Goal: Information Seeking & Learning: Learn about a topic

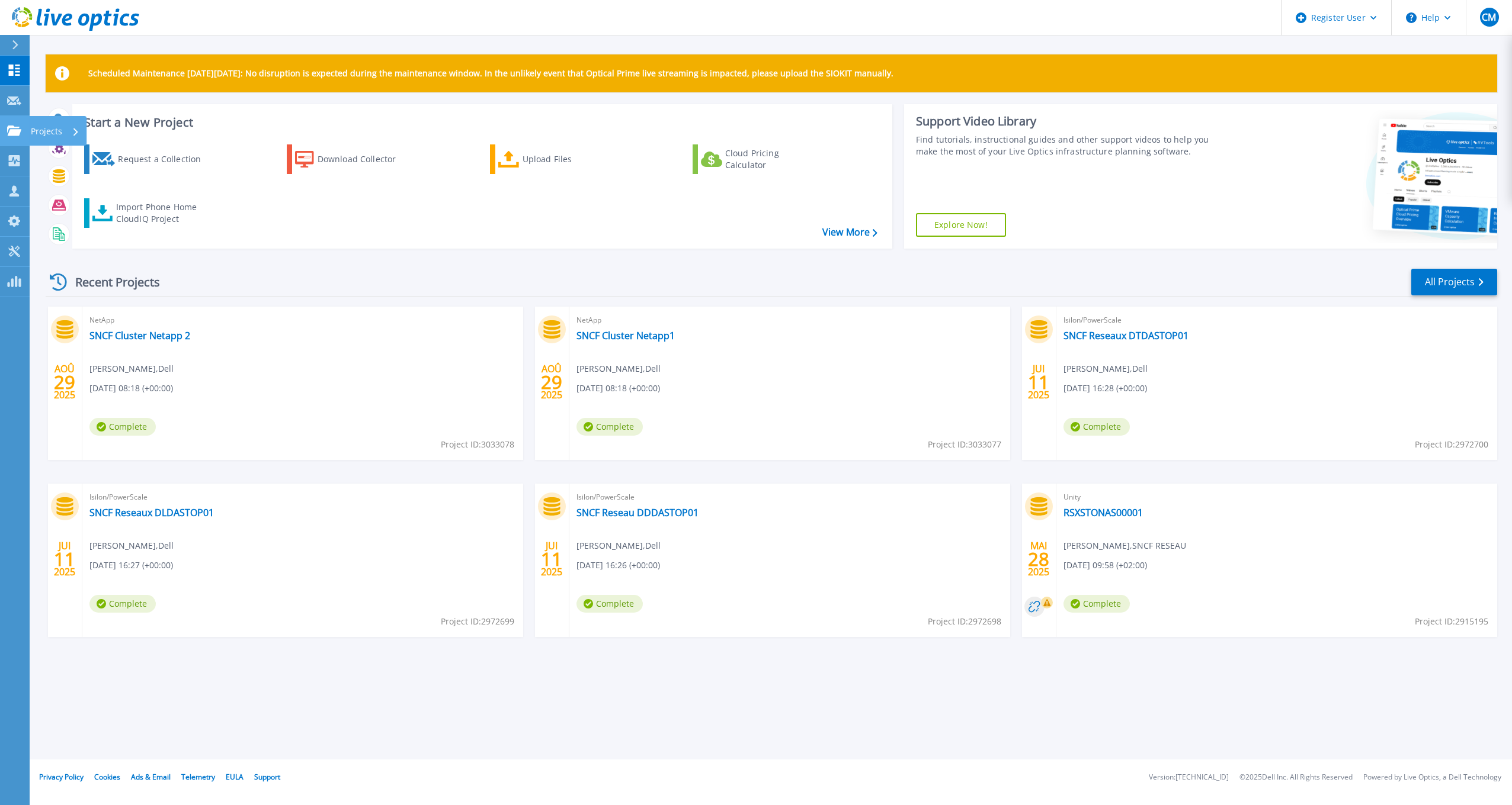
click at [36, 129] on p "Projects" at bounding box center [46, 131] width 31 height 30
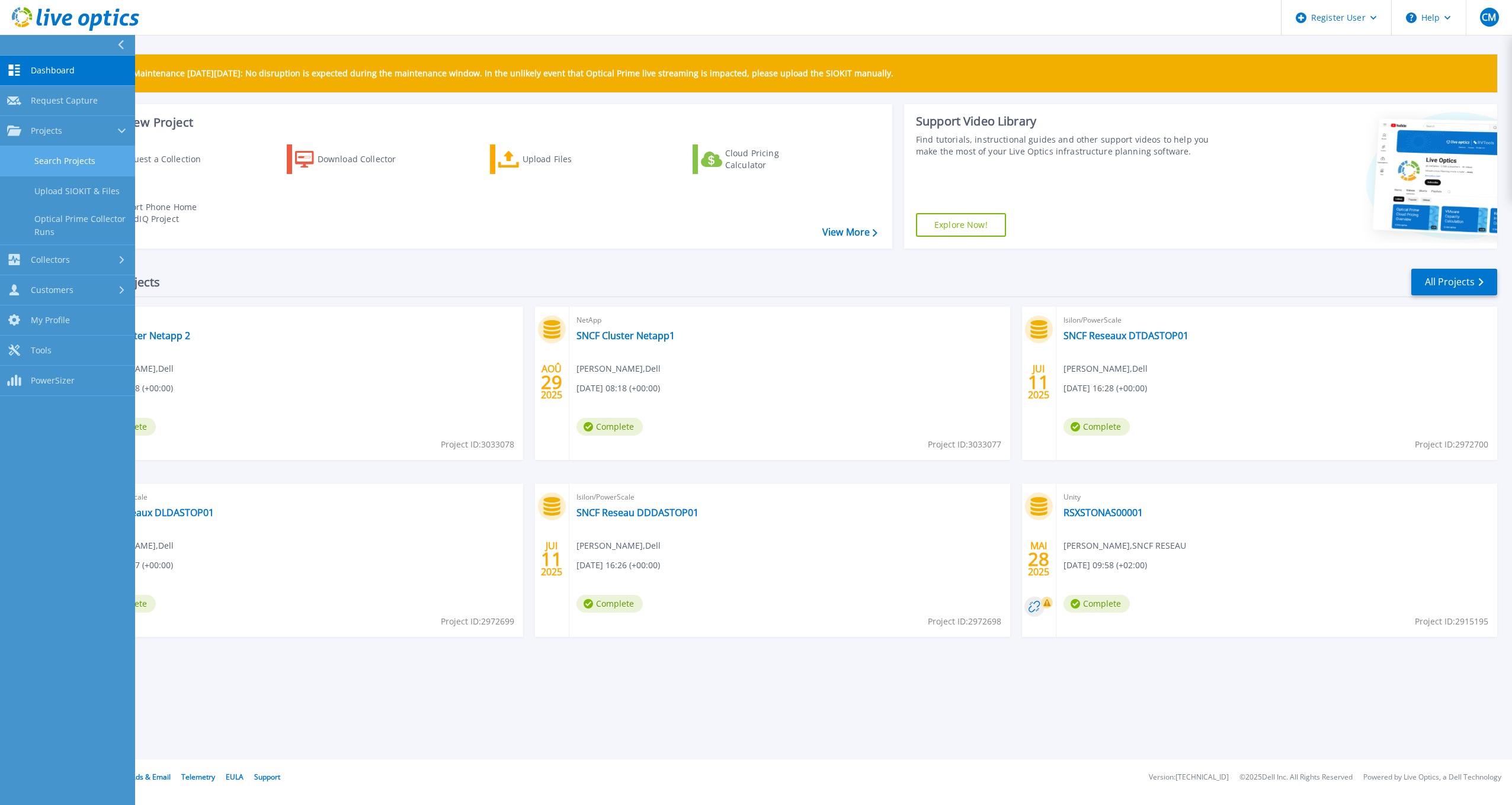
click at [55, 159] on link "Search Projects" at bounding box center [68, 162] width 135 height 30
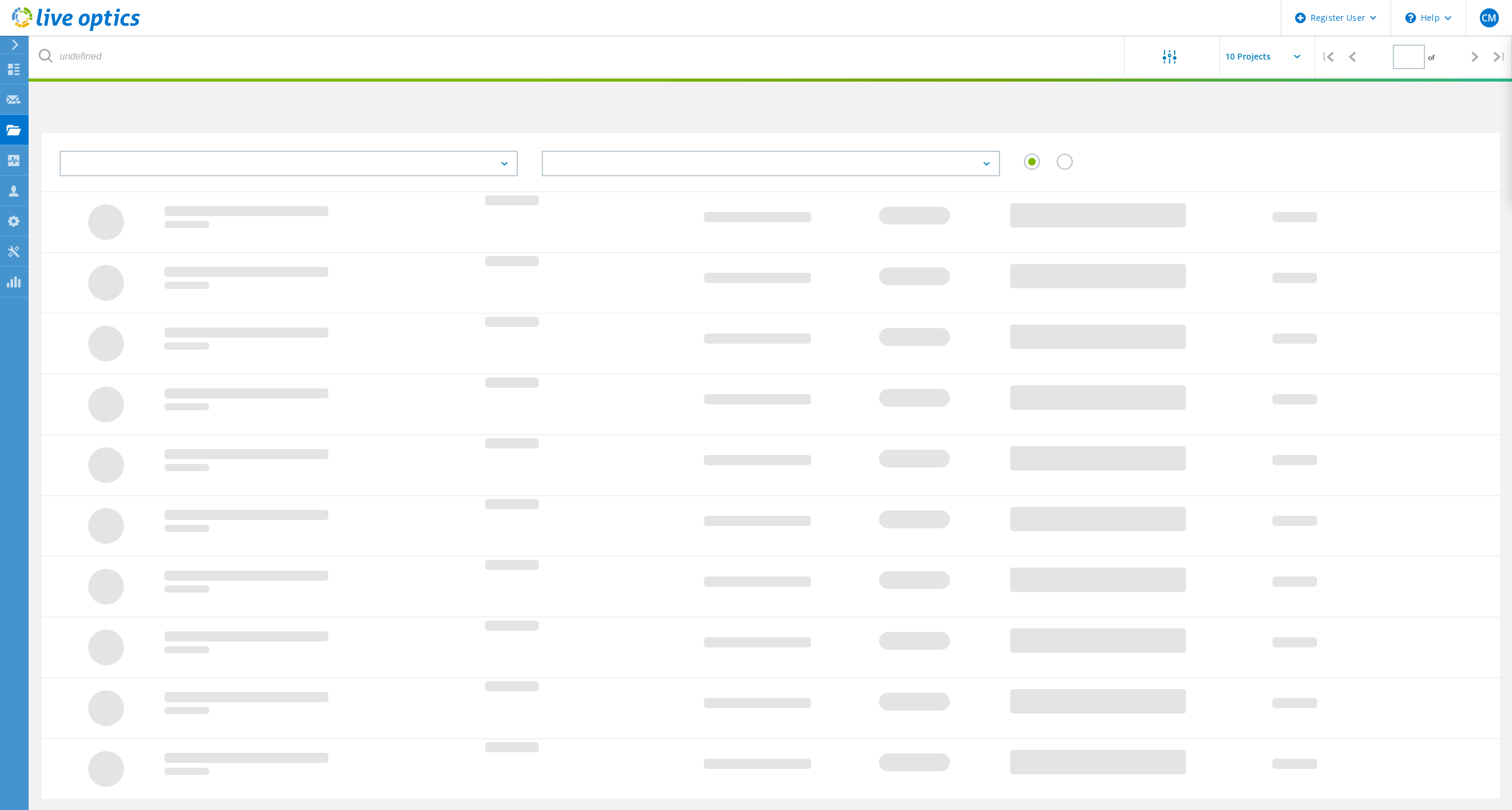
type input "2"
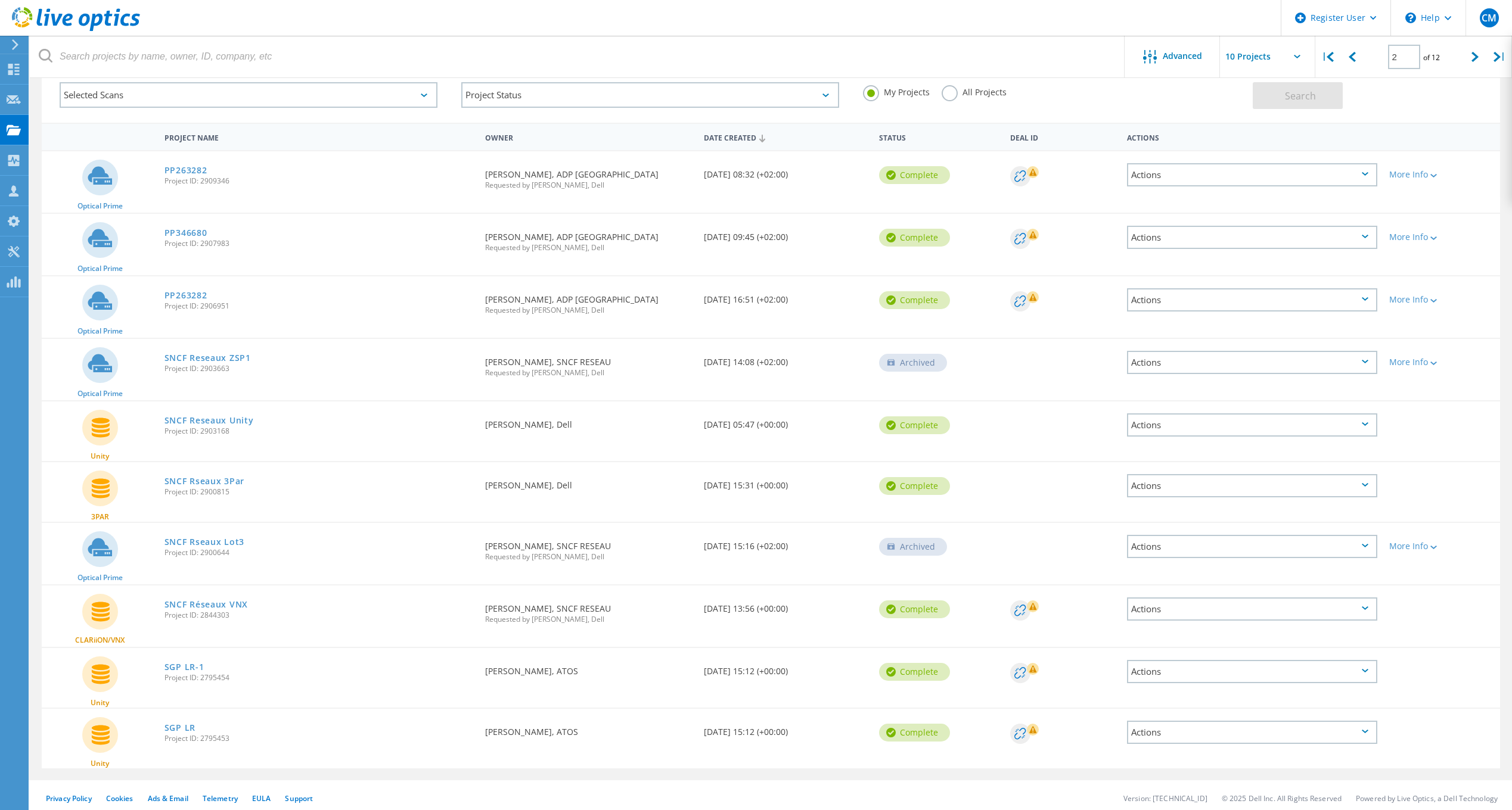
scroll to position [75, 0]
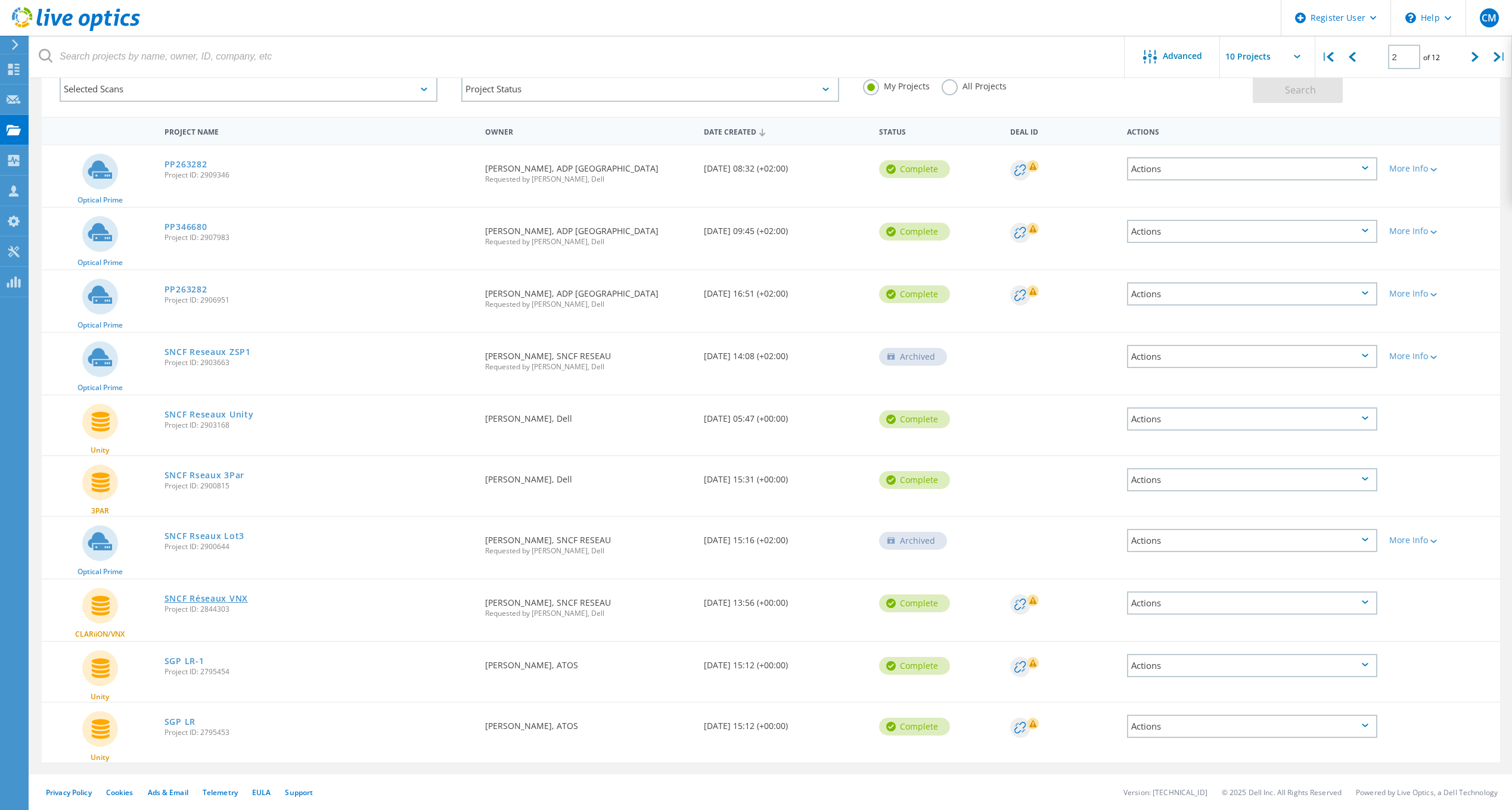
click at [226, 599] on link "SNCF Réseaux VNX" at bounding box center [206, 599] width 83 height 9
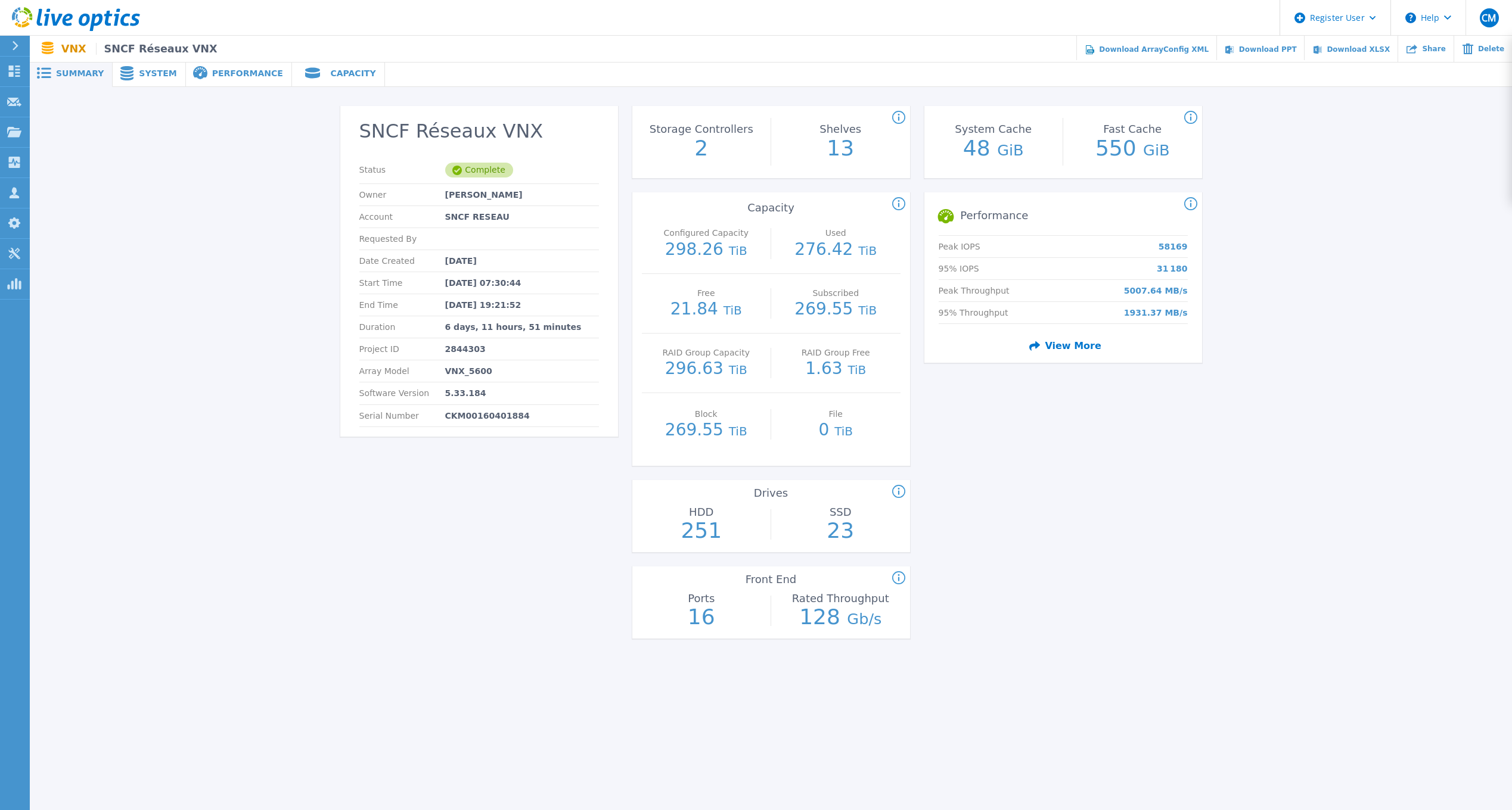
click at [144, 70] on span "System" at bounding box center [158, 73] width 37 height 9
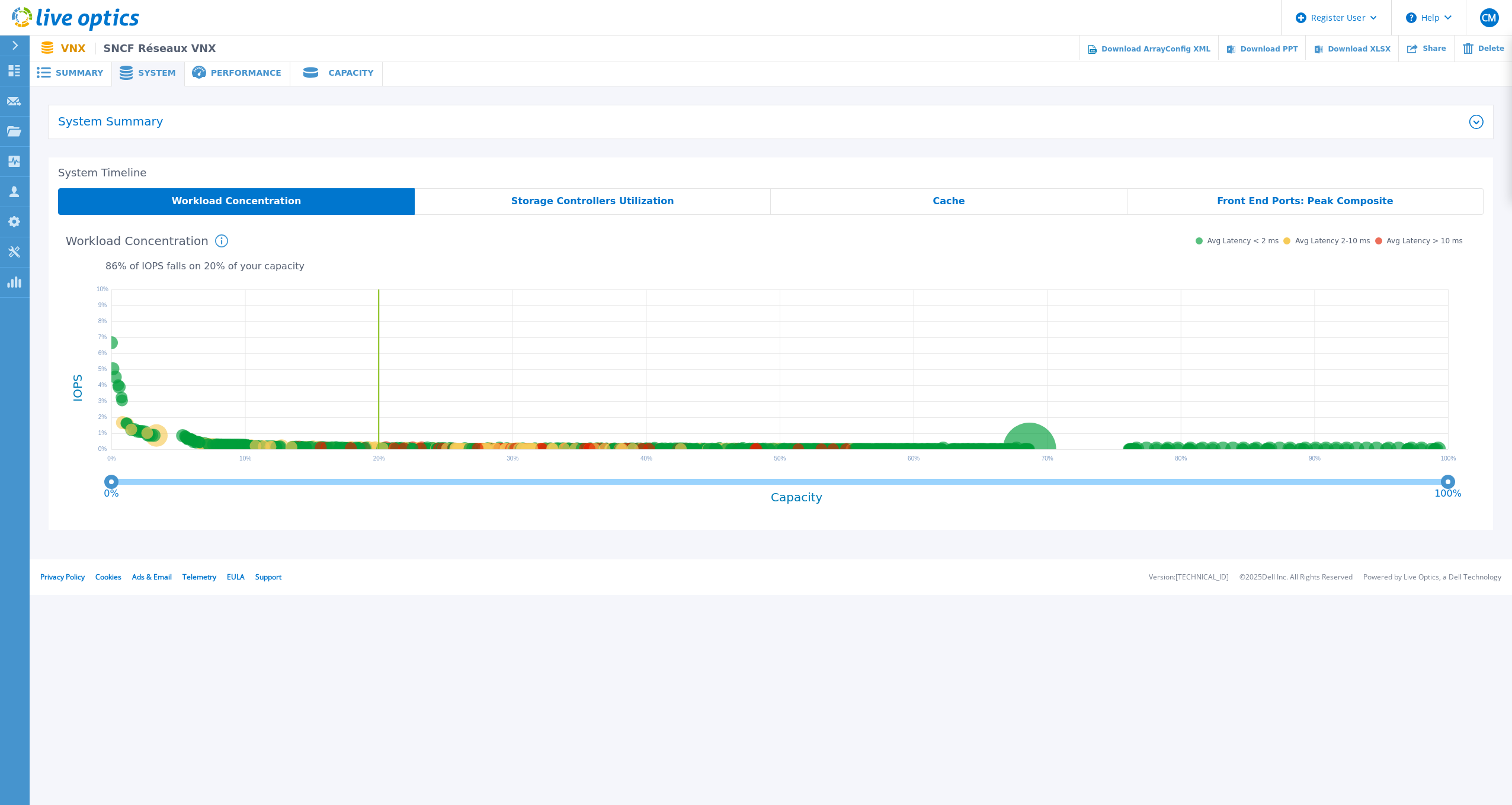
click at [230, 73] on span "Performance" at bounding box center [245, 73] width 70 height 8
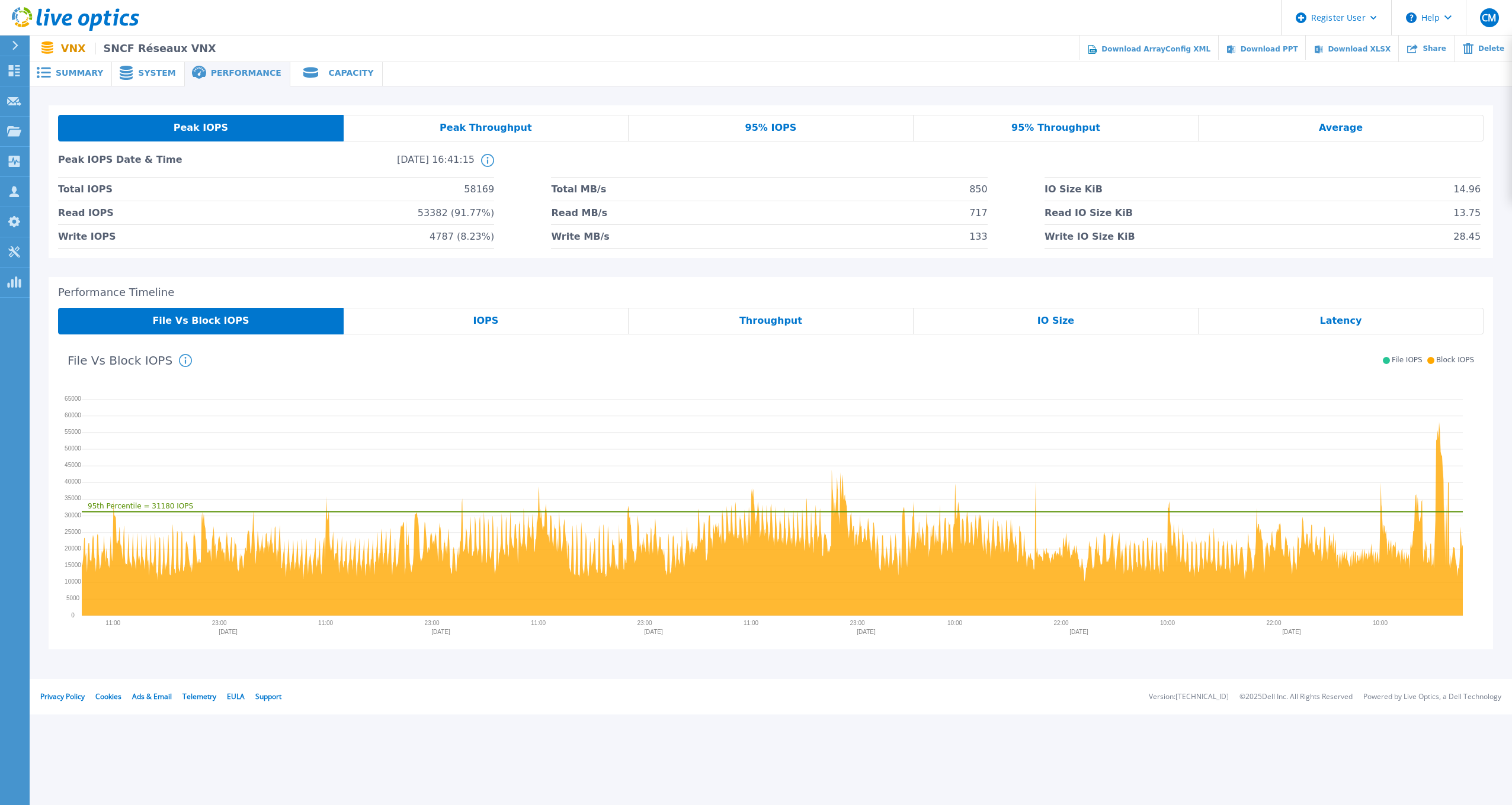
click at [93, 75] on span "Summary" at bounding box center [80, 73] width 47 height 8
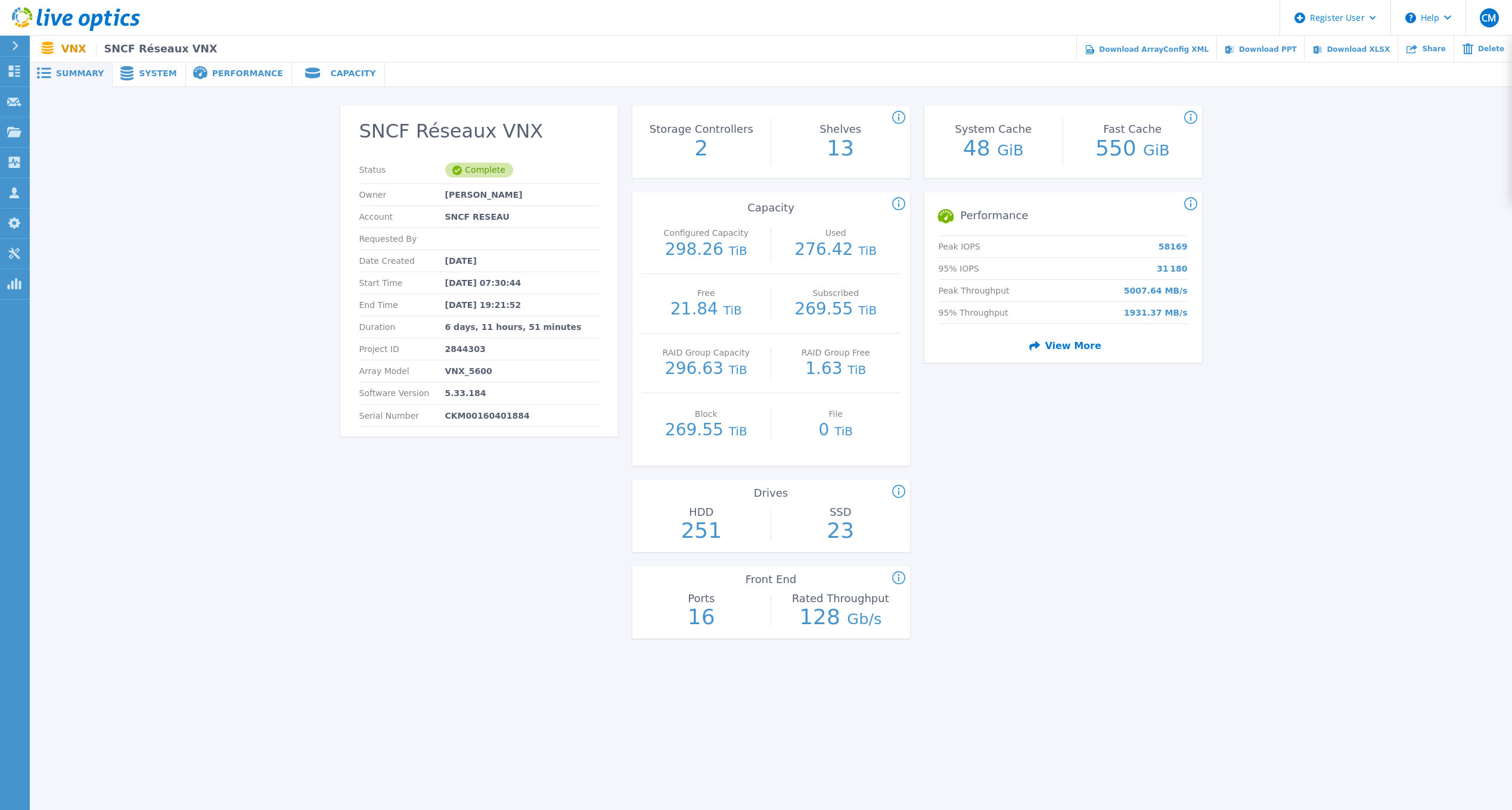
click at [330, 75] on span "Capacity" at bounding box center [352, 73] width 45 height 9
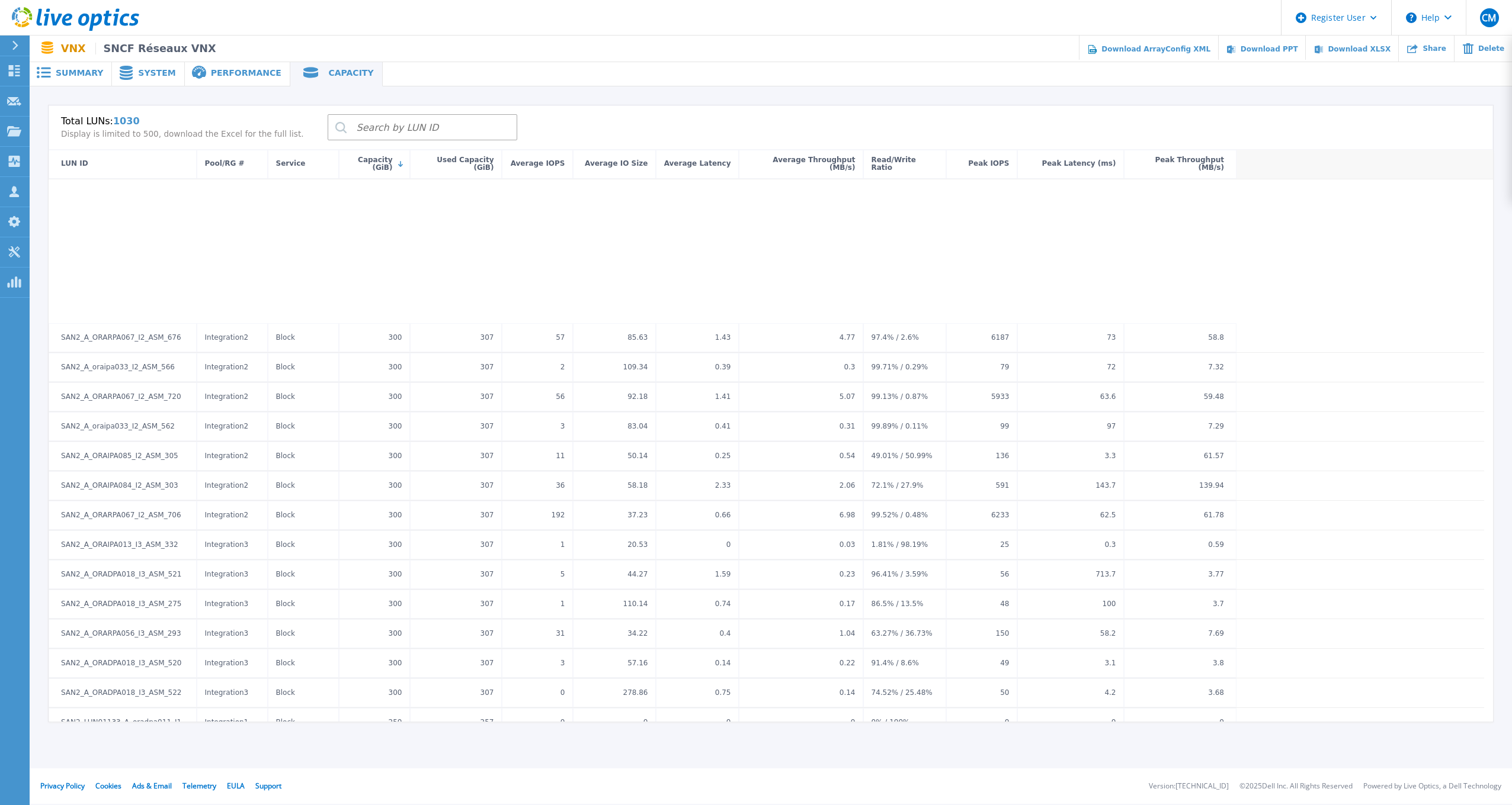
scroll to position [7045, 0]
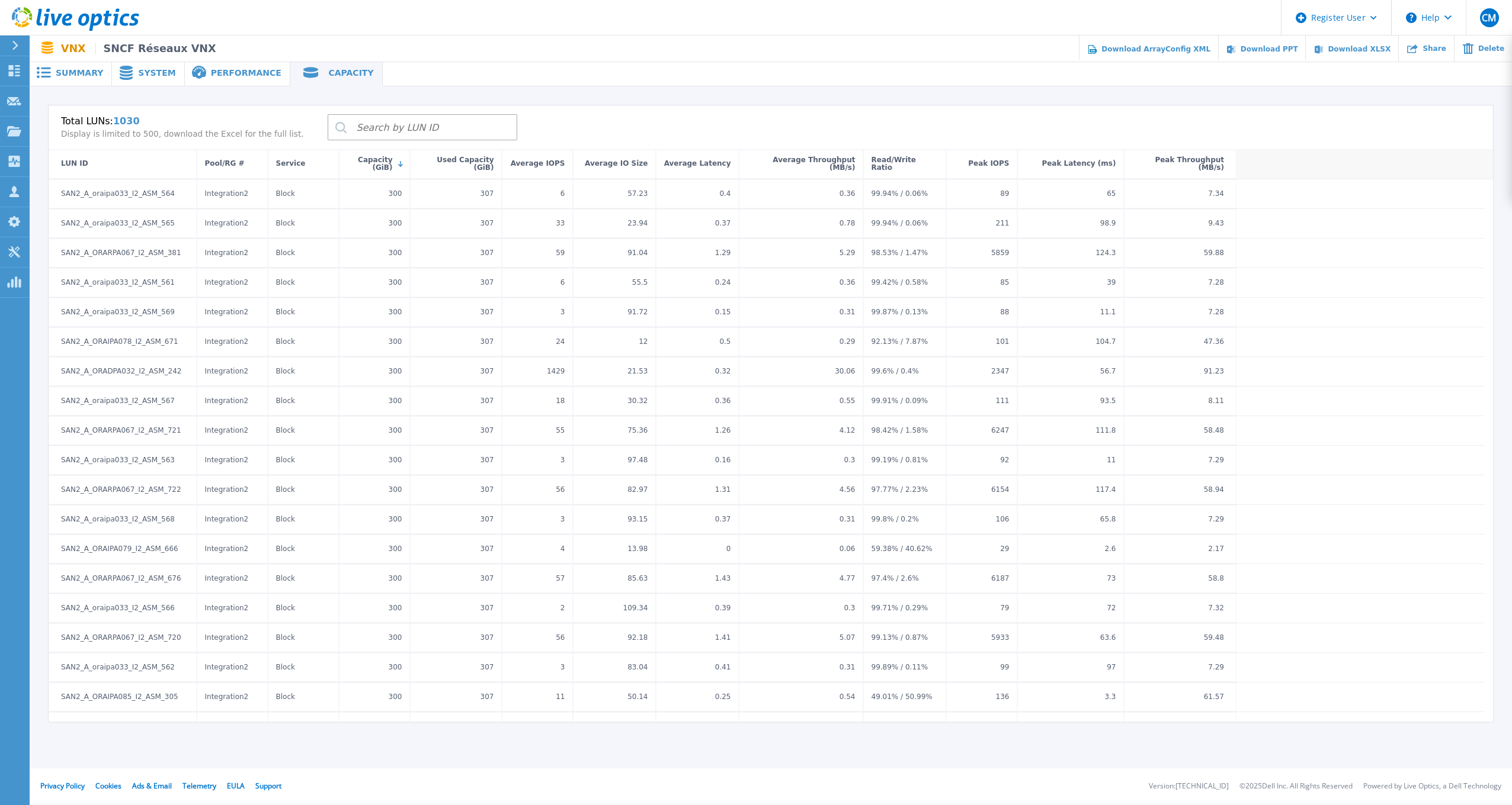
drag, startPoint x: 160, startPoint y: 481, endPoint x: 270, endPoint y: 442, distance: 116.7
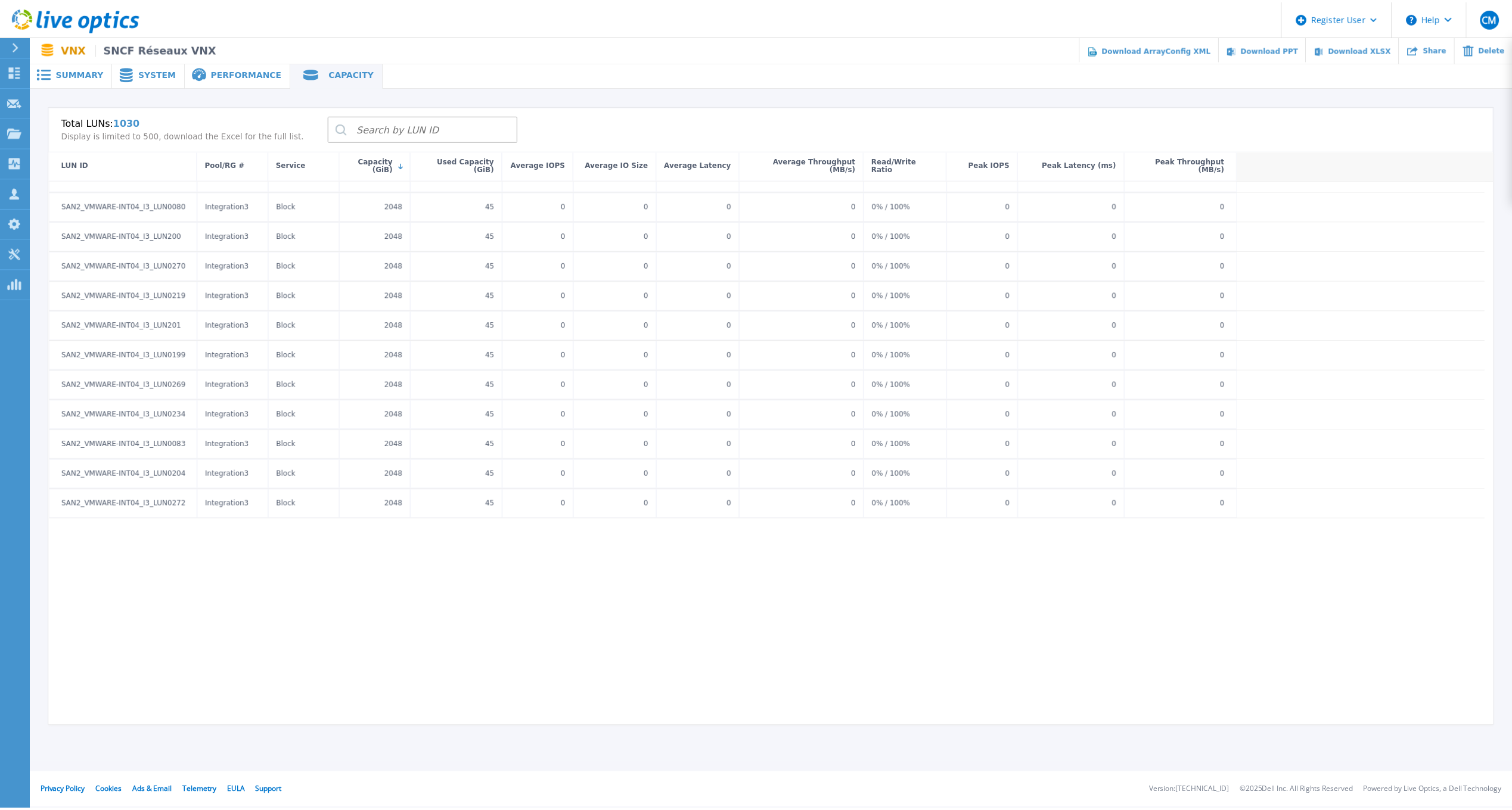
scroll to position [0, 0]
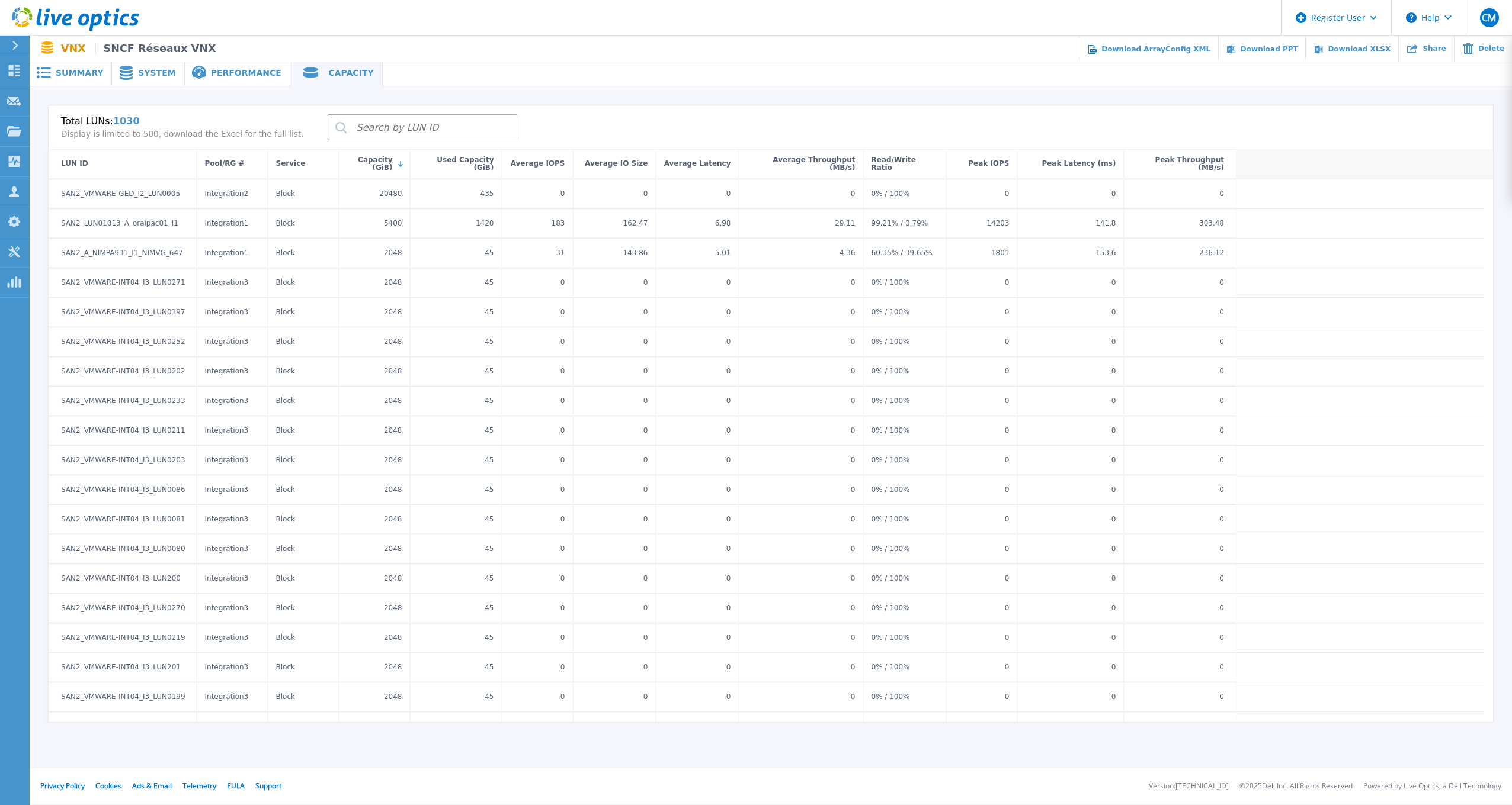
click at [328, 74] on span "Capacity" at bounding box center [350, 73] width 45 height 8
click at [249, 73] on span "Performance" at bounding box center [245, 73] width 70 height 8
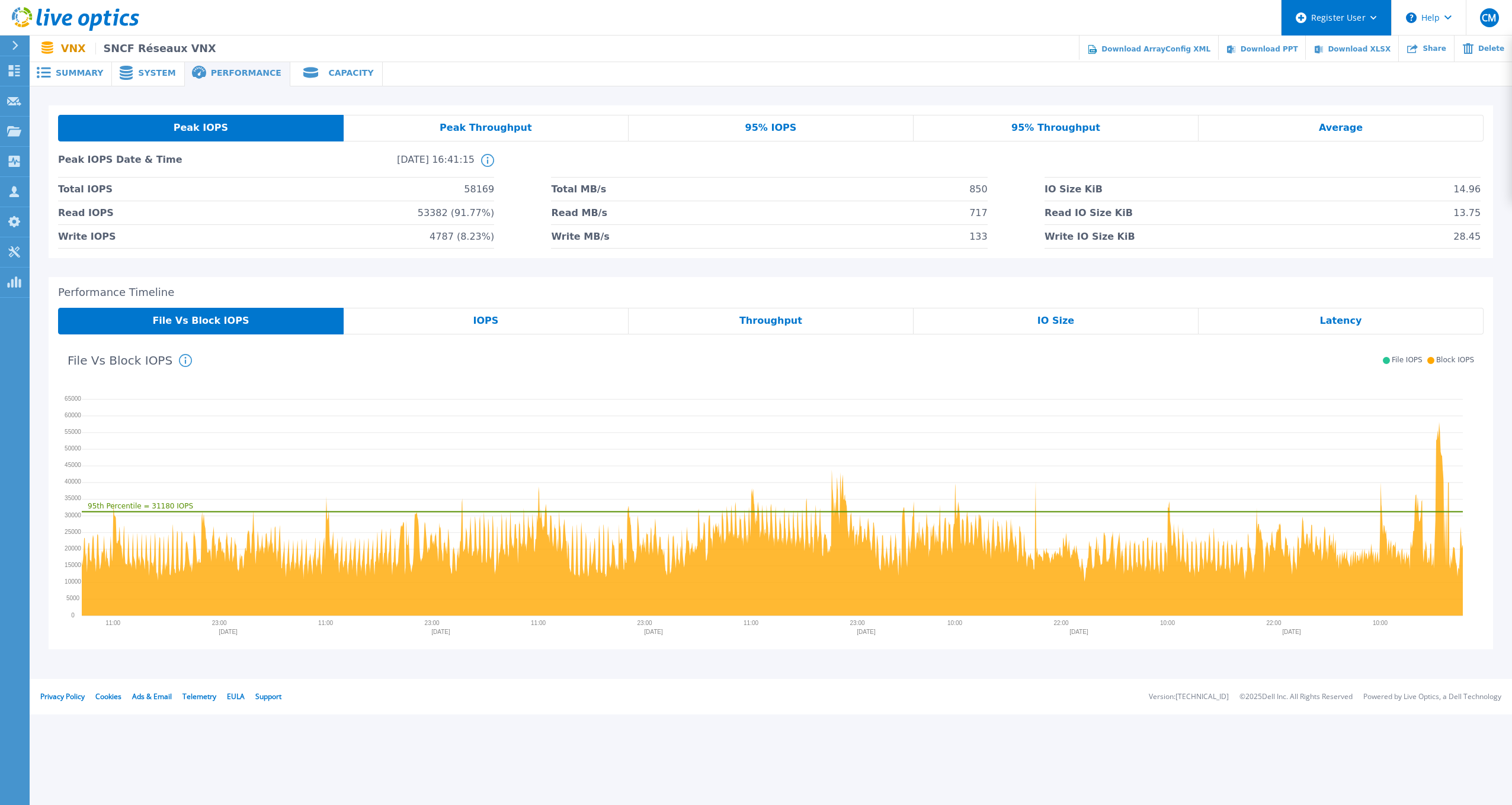
click at [1374, 21] on div "Register User" at bounding box center [1336, 18] width 110 height 36
click at [1217, 11] on header "Register User Help CM Dell User [PERSON_NAME] [PERSON_NAME][EMAIL_ADDRESS][PERS…" at bounding box center [756, 18] width 1512 height 36
click at [64, 70] on span "Summary" at bounding box center [80, 73] width 47 height 8
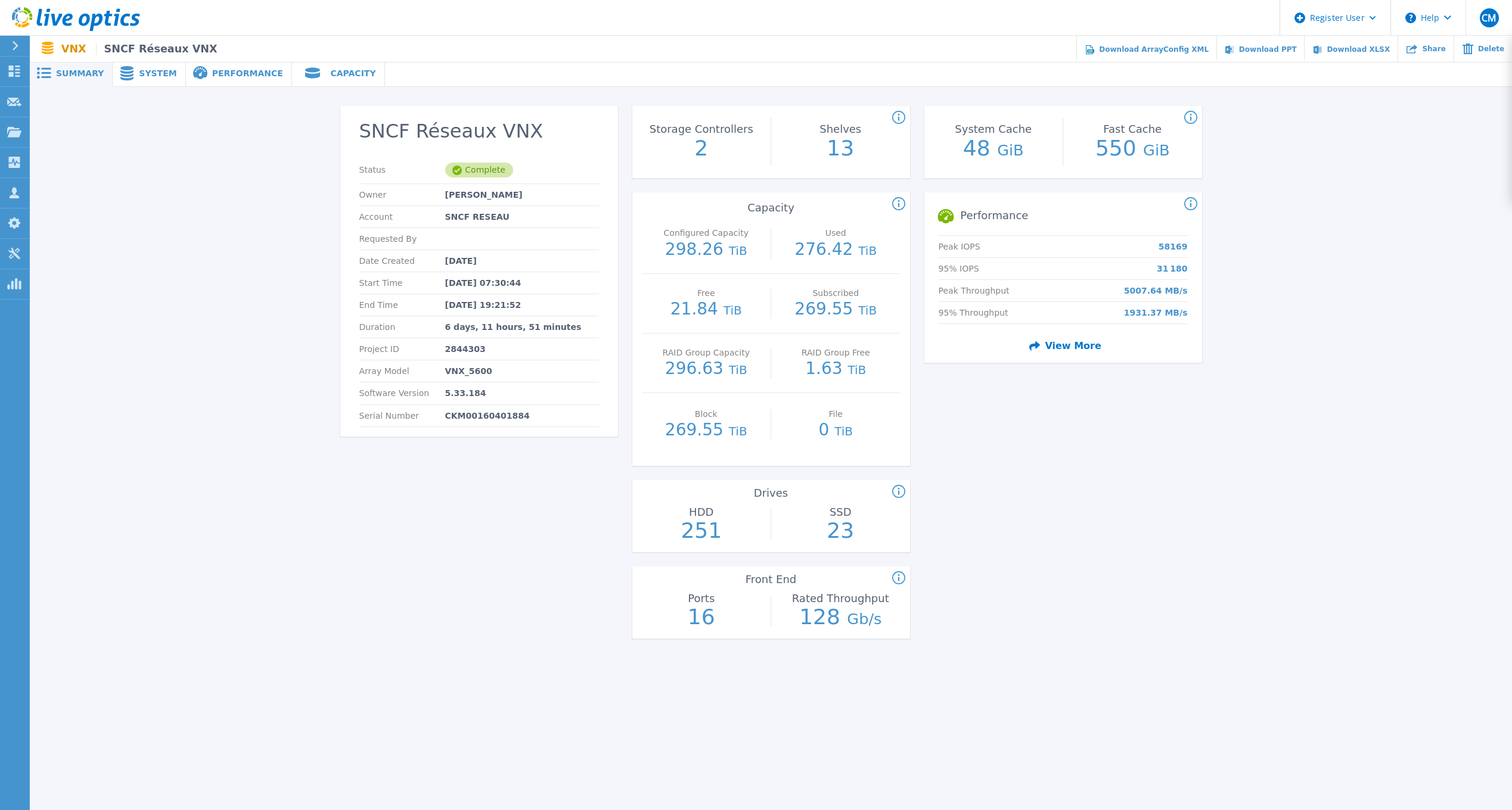
click at [1074, 350] on span "View More" at bounding box center [1062, 345] width 77 height 21
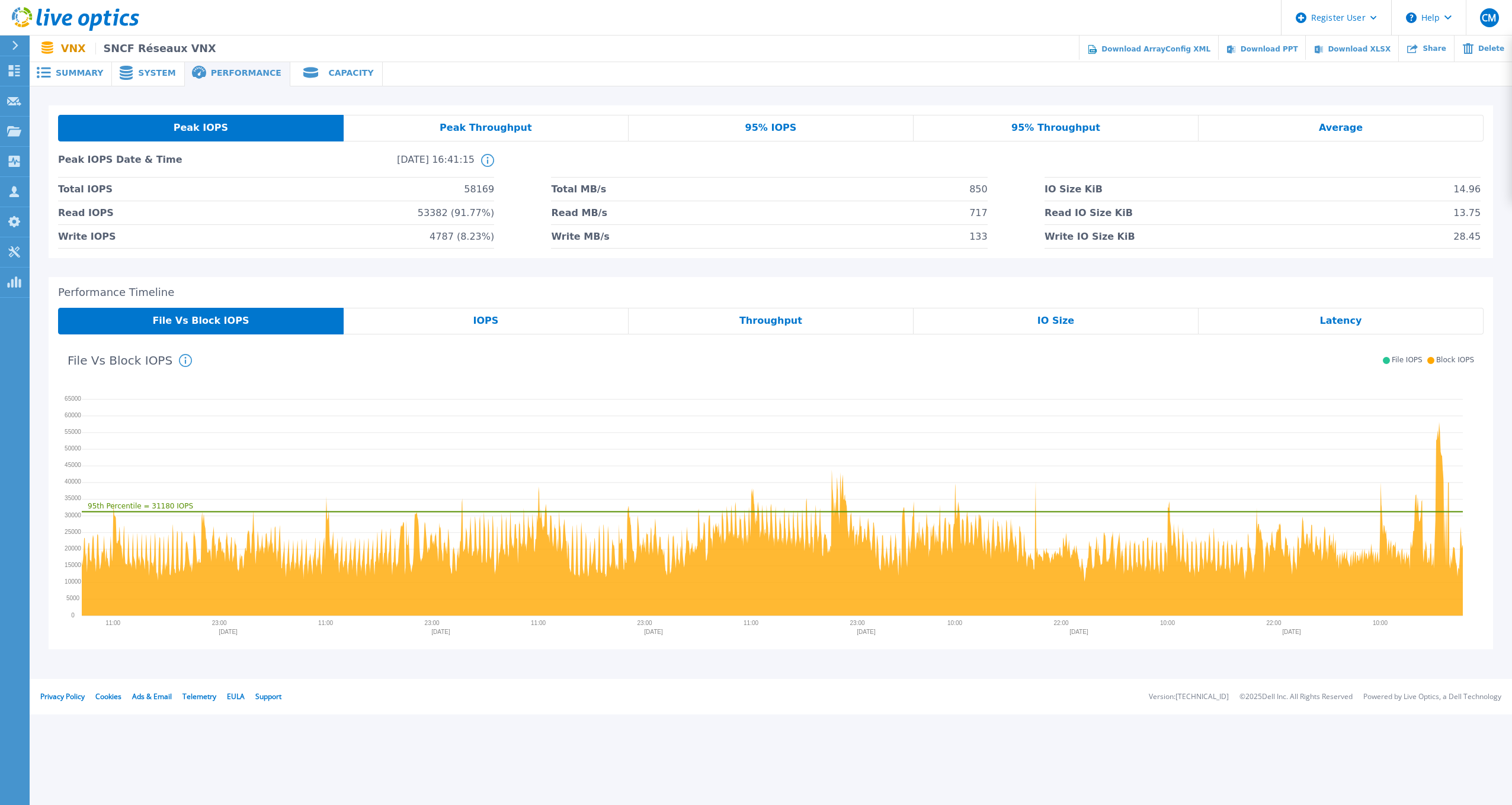
click at [89, 74] on span "Summary" at bounding box center [80, 73] width 47 height 8
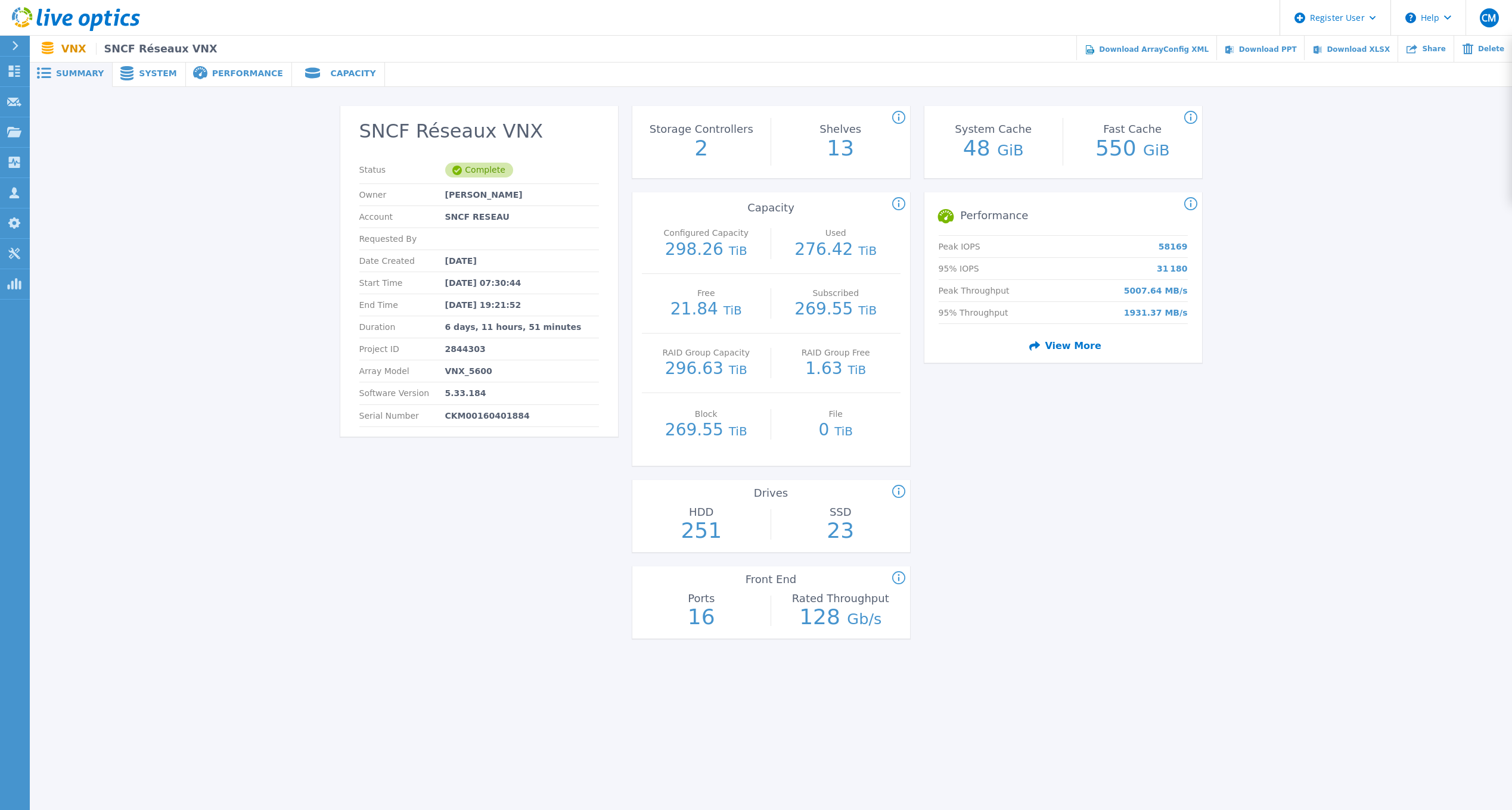
click at [75, 48] on p "VNX SNCF Réseaux VNX" at bounding box center [139, 48] width 156 height 12
click at [86, 70] on span "Summary" at bounding box center [80, 73] width 48 height 9
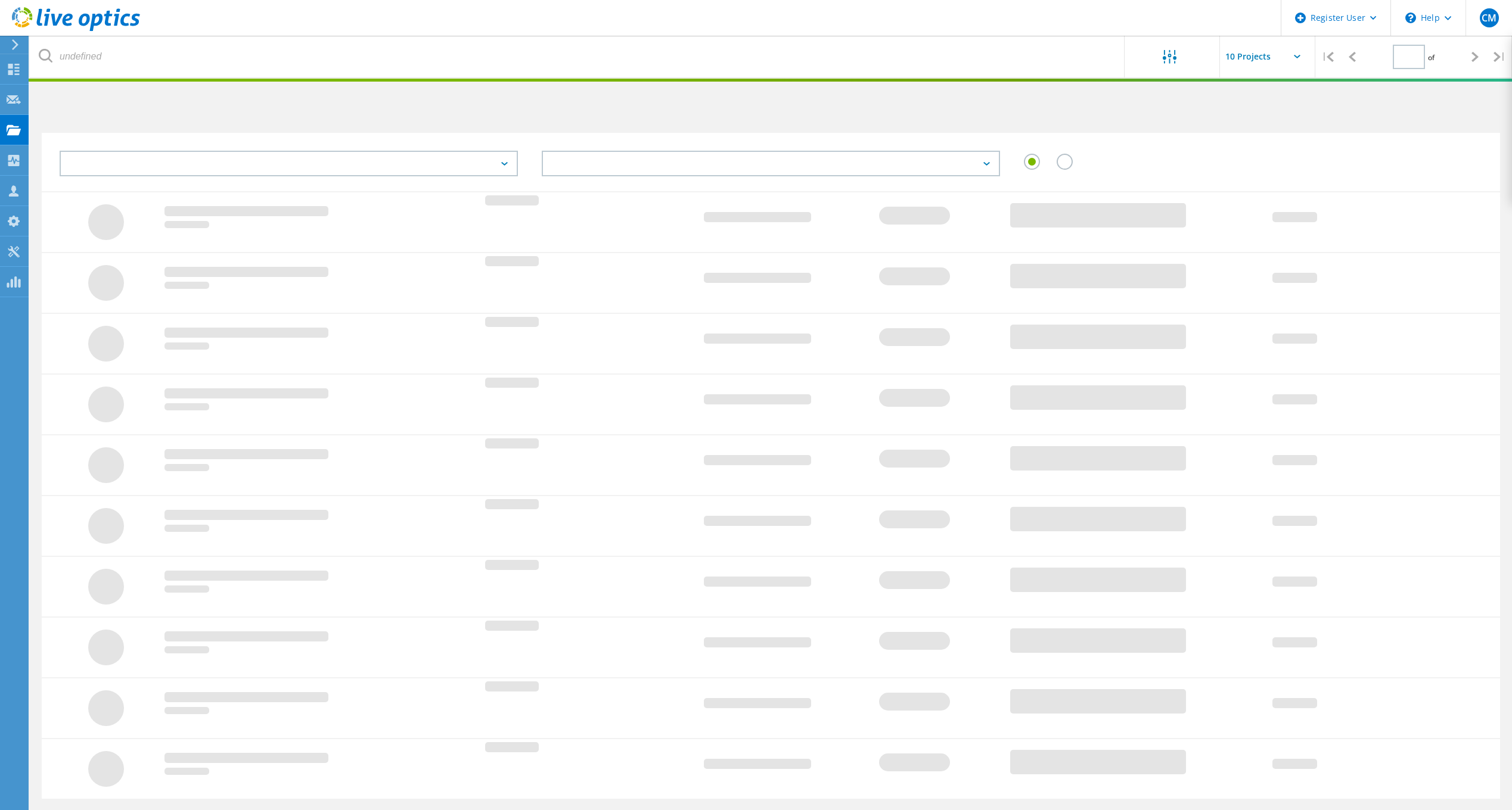
scroll to position [37, 0]
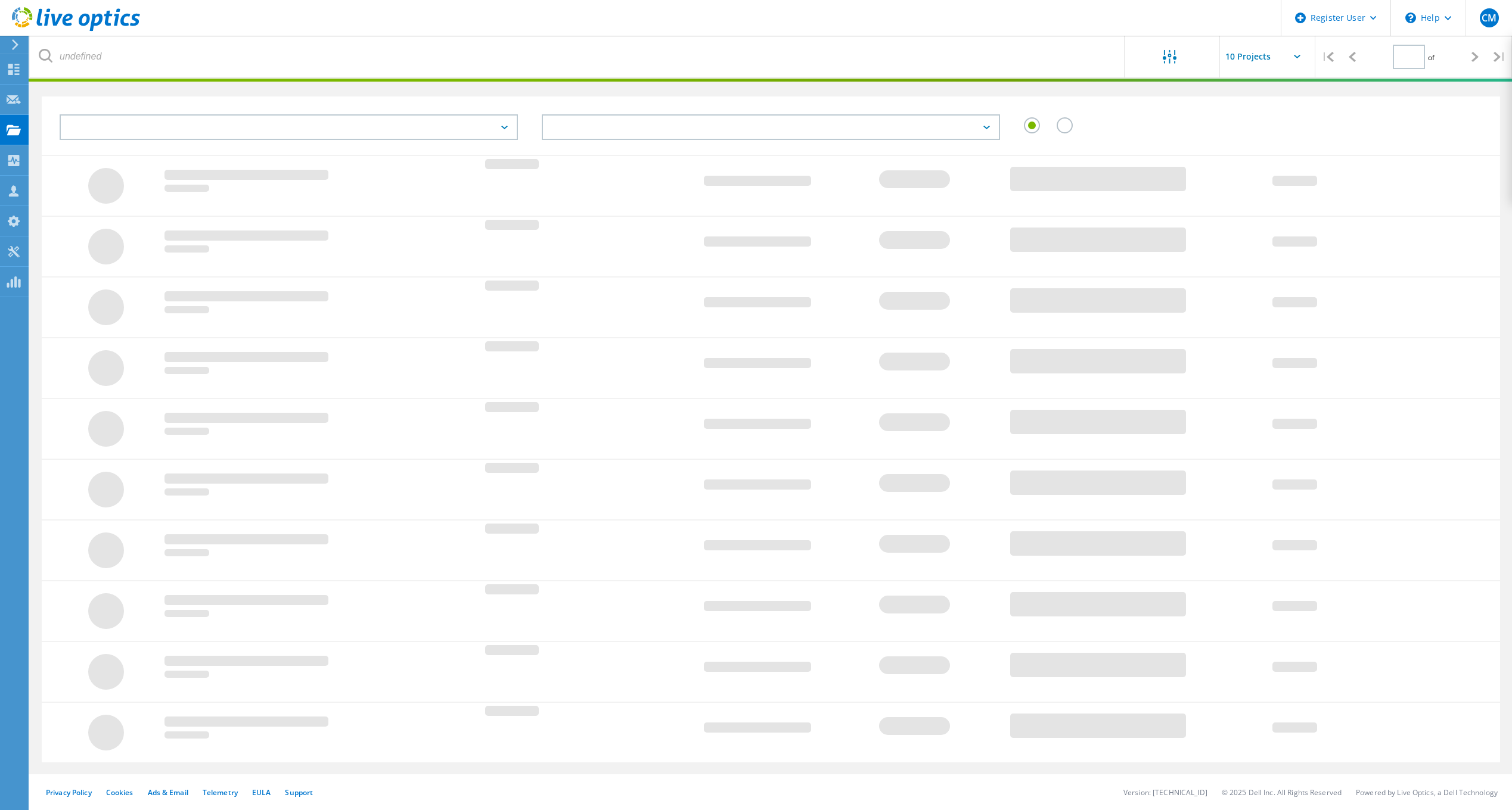
type input "2"
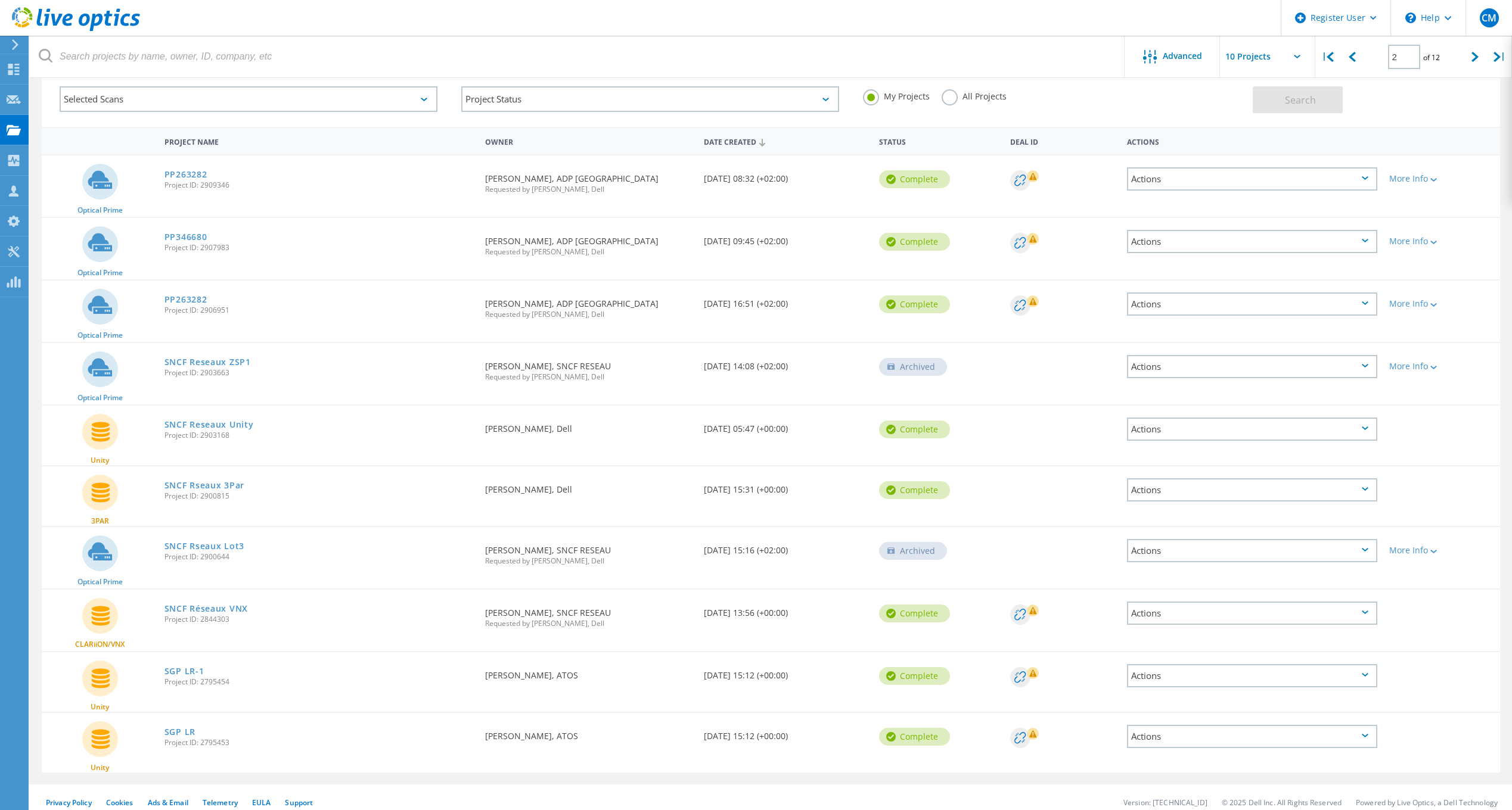
scroll to position [75, 0]
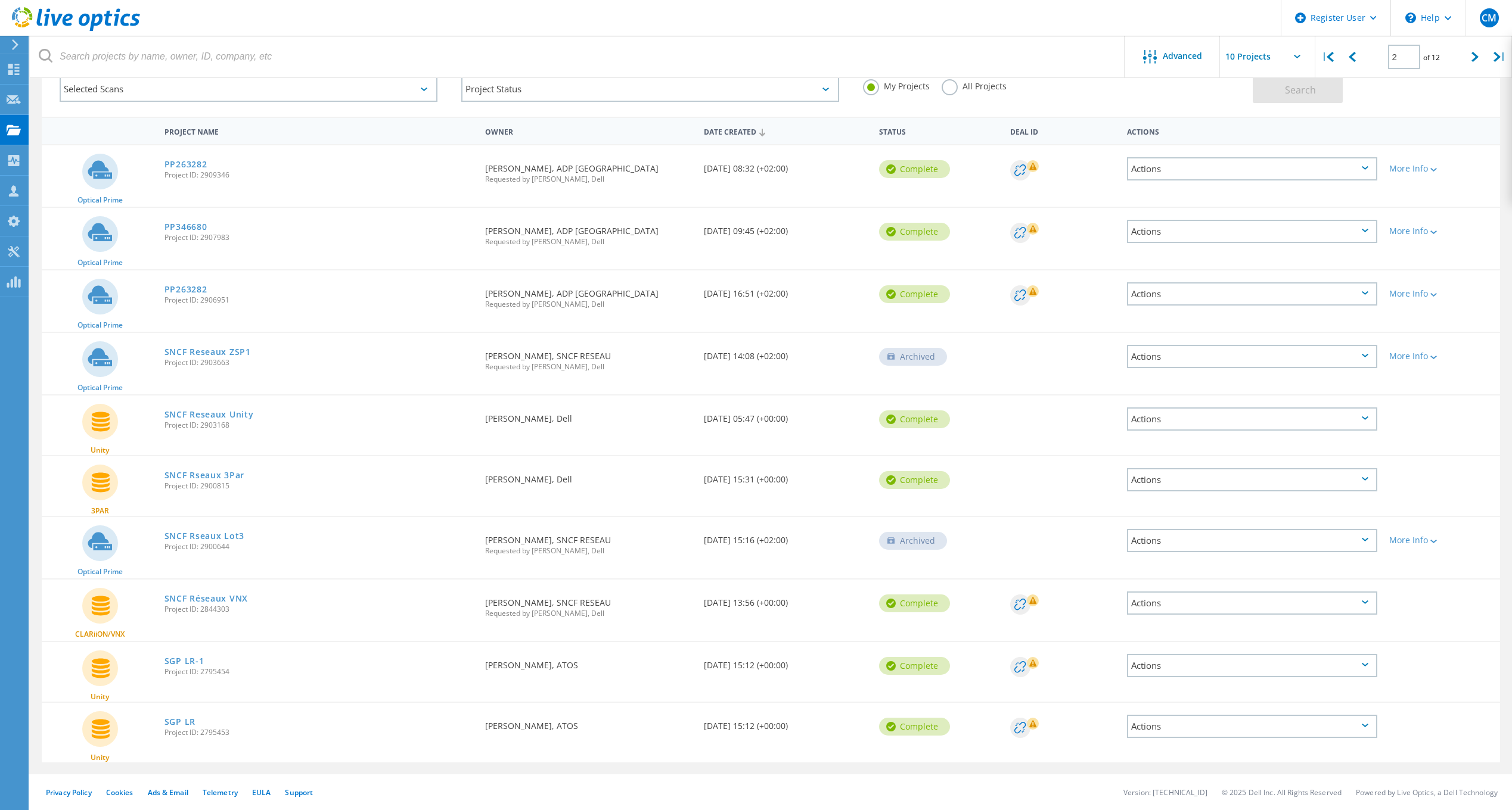
drag, startPoint x: 200, startPoint y: 610, endPoint x: 231, endPoint y: 610, distance: 31.0
click at [231, 610] on span "Project ID: 2844303" at bounding box center [318, 609] width 309 height 7
copy span "2844303"
click at [232, 595] on link "SNCF Réseaux VNX" at bounding box center [206, 599] width 83 height 9
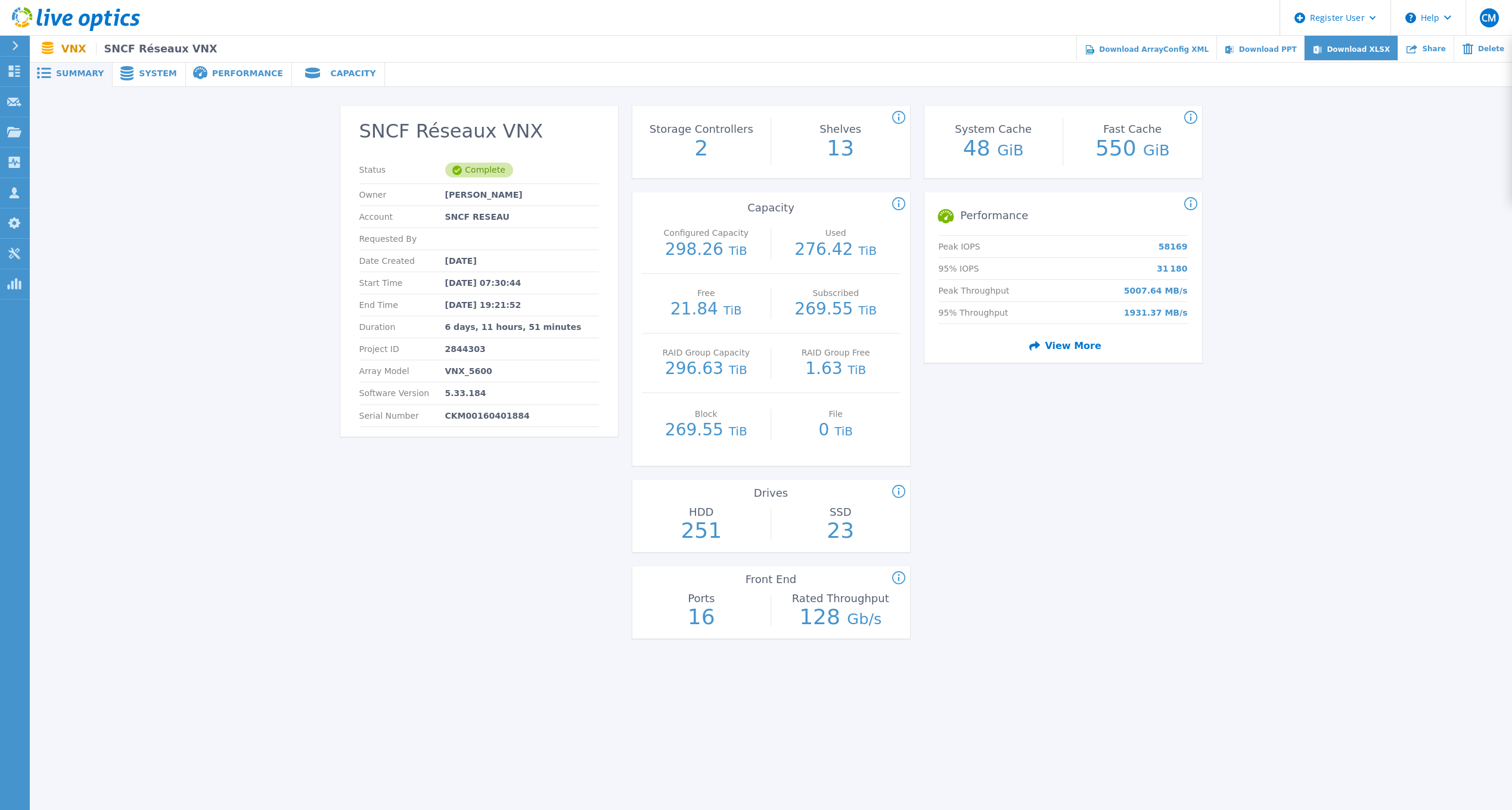
click at [1353, 51] on span "Download XLSX" at bounding box center [1358, 49] width 63 height 9
click at [330, 73] on span "Capacity" at bounding box center [352, 73] width 45 height 9
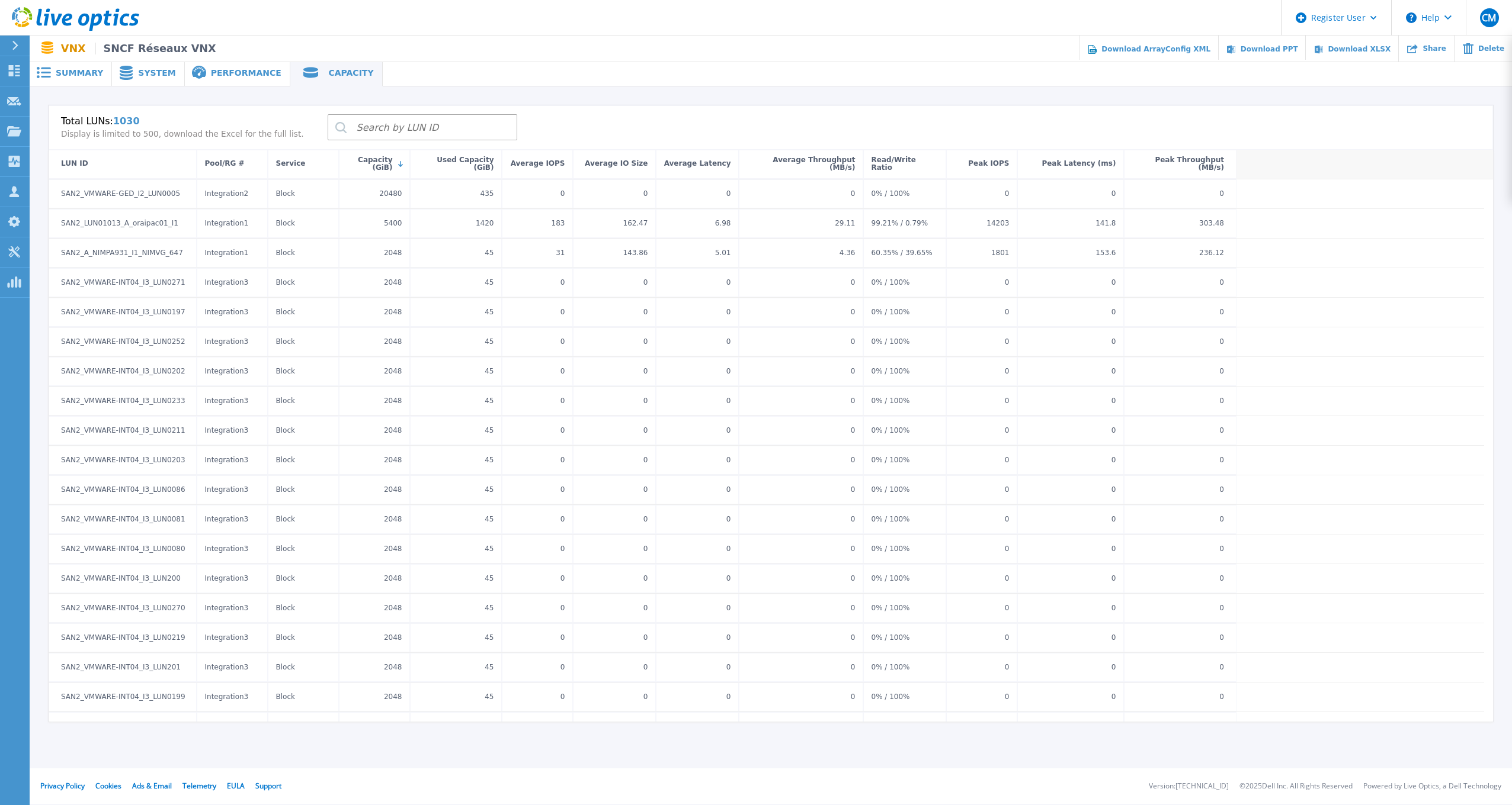
click at [381, 129] on input "search" at bounding box center [422, 127] width 190 height 26
drag, startPoint x: 383, startPoint y: 120, endPoint x: 315, endPoint y: 122, distance: 68.0
click at [327, 122] on input "VMWARE" at bounding box center [422, 127] width 190 height 26
click at [388, 133] on input "ORA" at bounding box center [422, 127] width 190 height 26
type input "O"
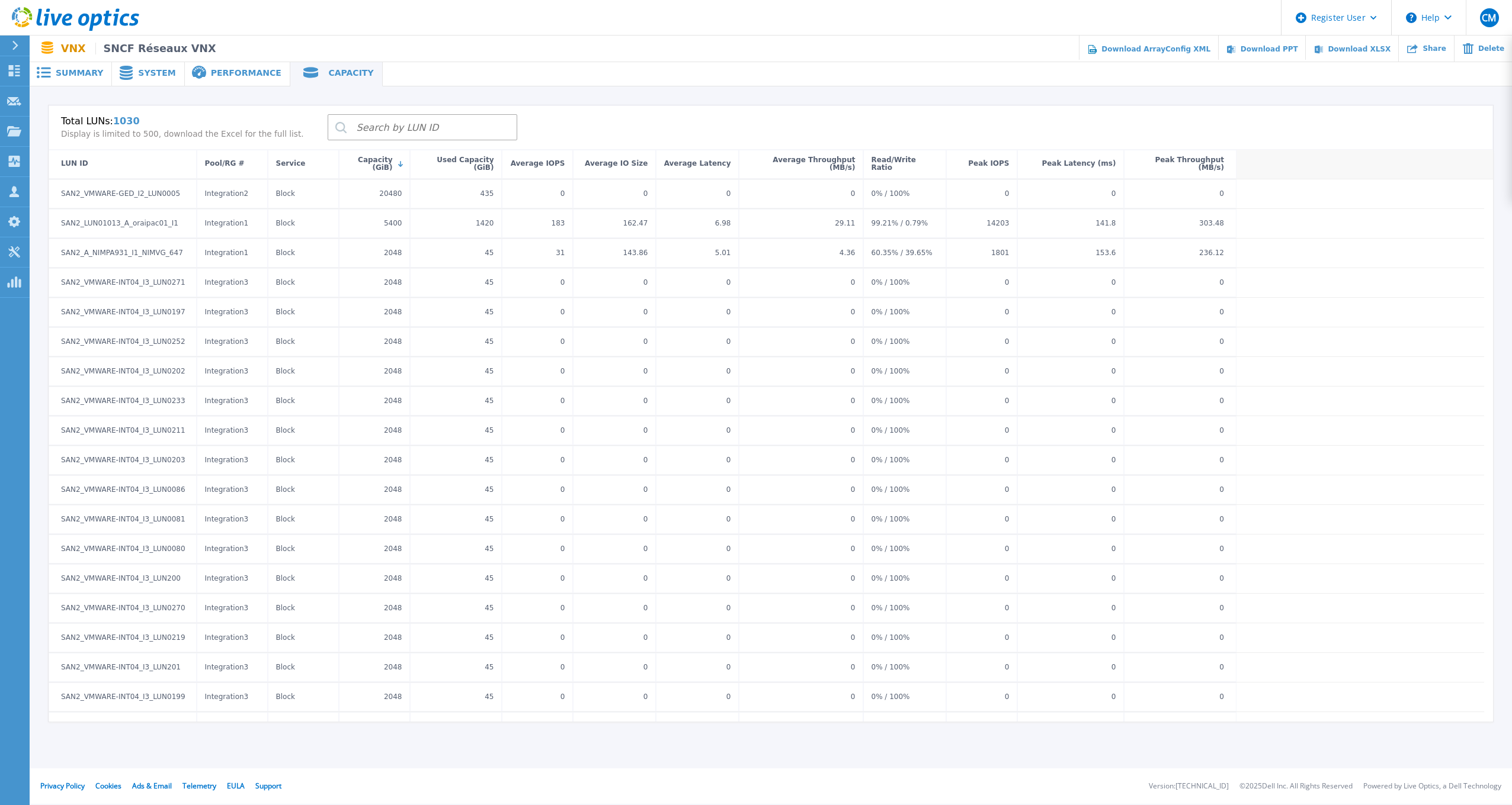
click at [301, 74] on span at bounding box center [310, 73] width 39 height 15
click at [92, 74] on span "Summary" at bounding box center [80, 73] width 47 height 8
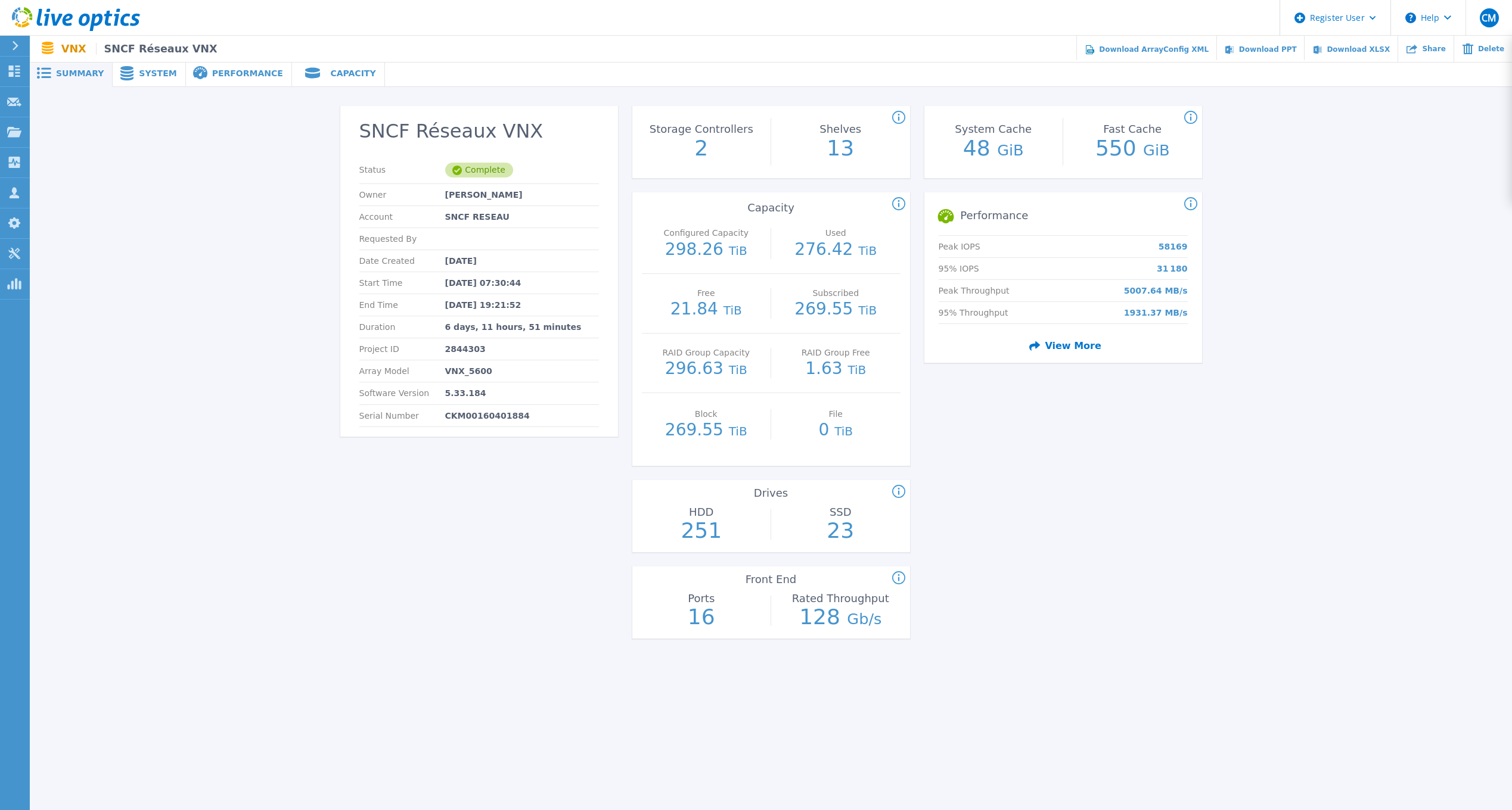
click at [833, 255] on p "276.42 TiB" at bounding box center [835, 249] width 83 height 19
click at [301, 72] on span at bounding box center [312, 73] width 39 height 15
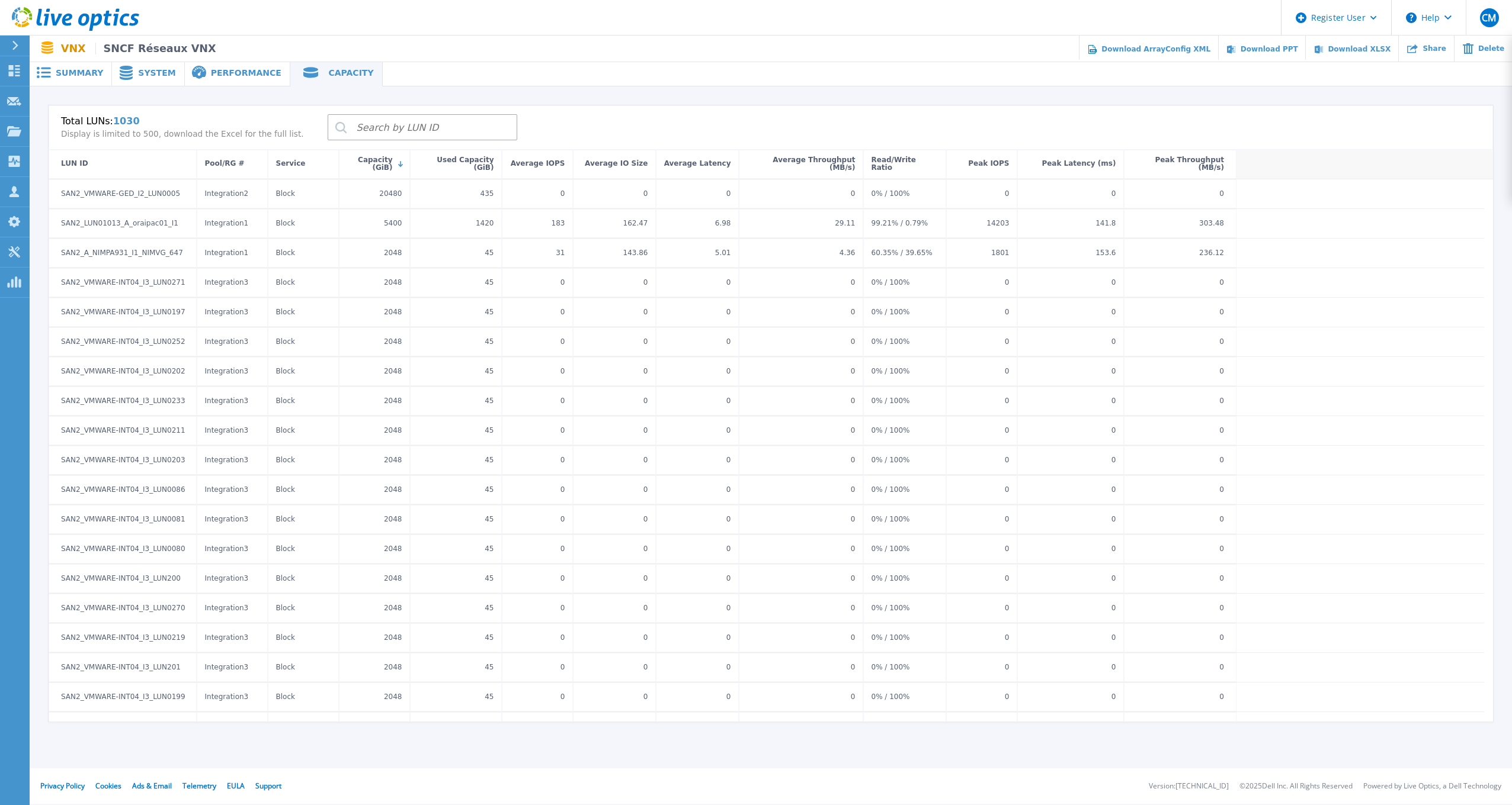
click at [448, 129] on input "search" at bounding box center [422, 127] width 190 height 26
drag, startPoint x: 390, startPoint y: 128, endPoint x: 273, endPoint y: 120, distance: 117.3
click at [272, 125] on div "Total LUNs: 1030 Display is limited to 500, download the Excel for the full lis…" at bounding box center [770, 128] width 1444 height 45
type input "ora"
drag, startPoint x: 392, startPoint y: 127, endPoint x: 291, endPoint y: 123, distance: 101.1
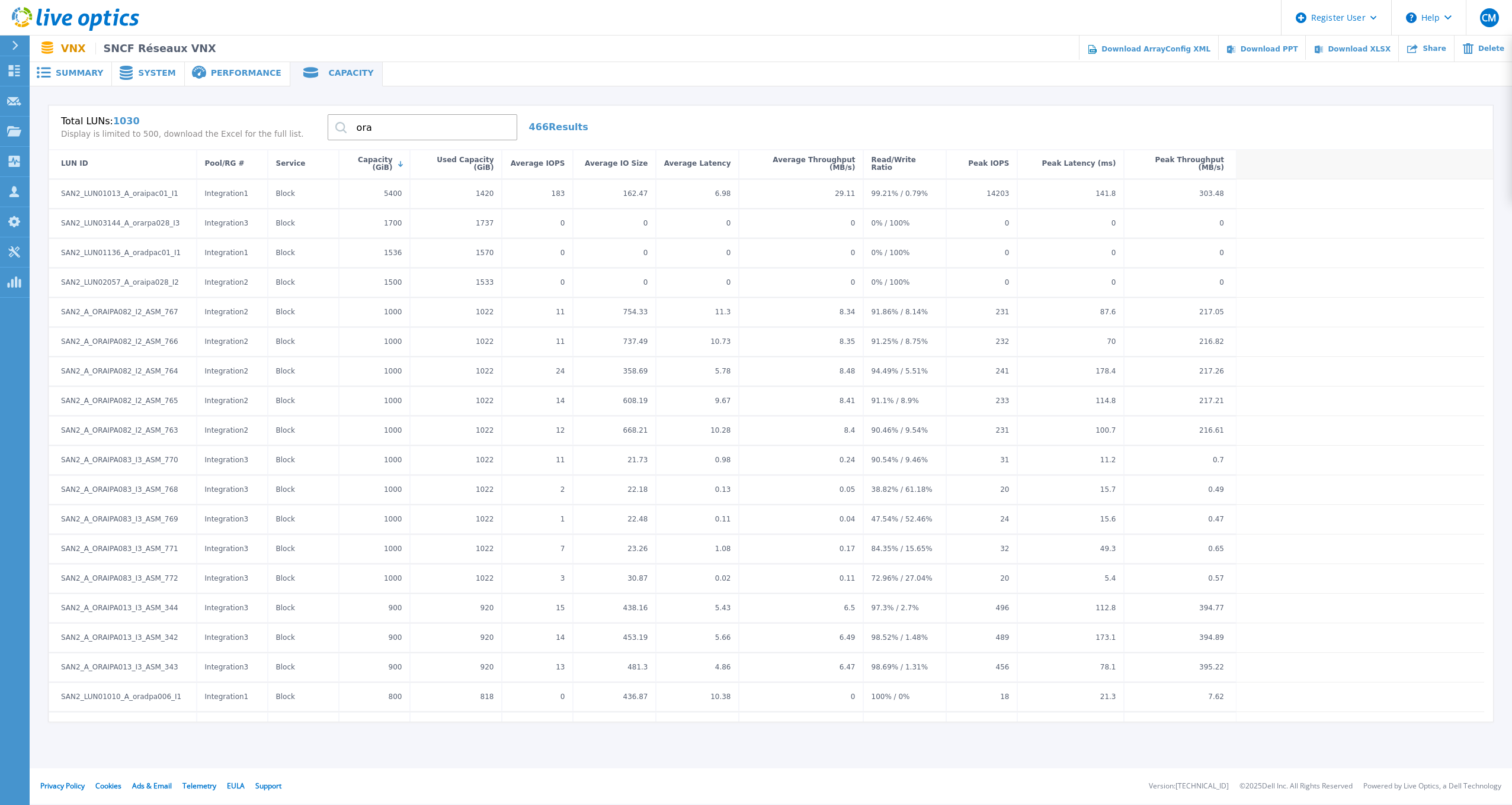
click at [316, 123] on div "ora 466 Results" at bounding box center [452, 127] width 272 height 30
click at [674, 109] on div "Total LUNs: 1030 Display is limited to 500, download the Excel for the full lis…" at bounding box center [770, 128] width 1444 height 45
click at [355, 136] on input "search" at bounding box center [422, 127] width 190 height 26
type input "ORA"
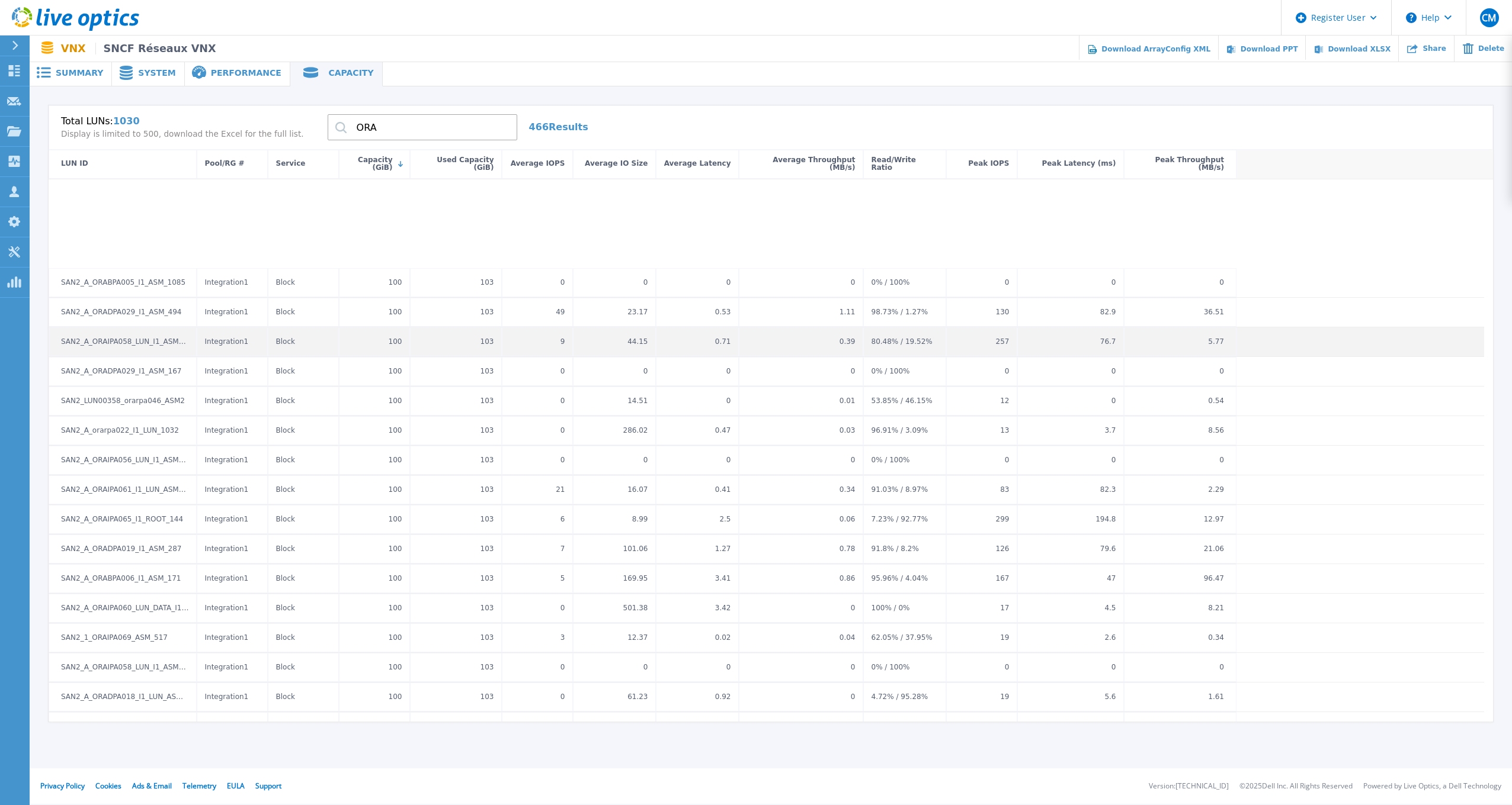
scroll to position [13251, 0]
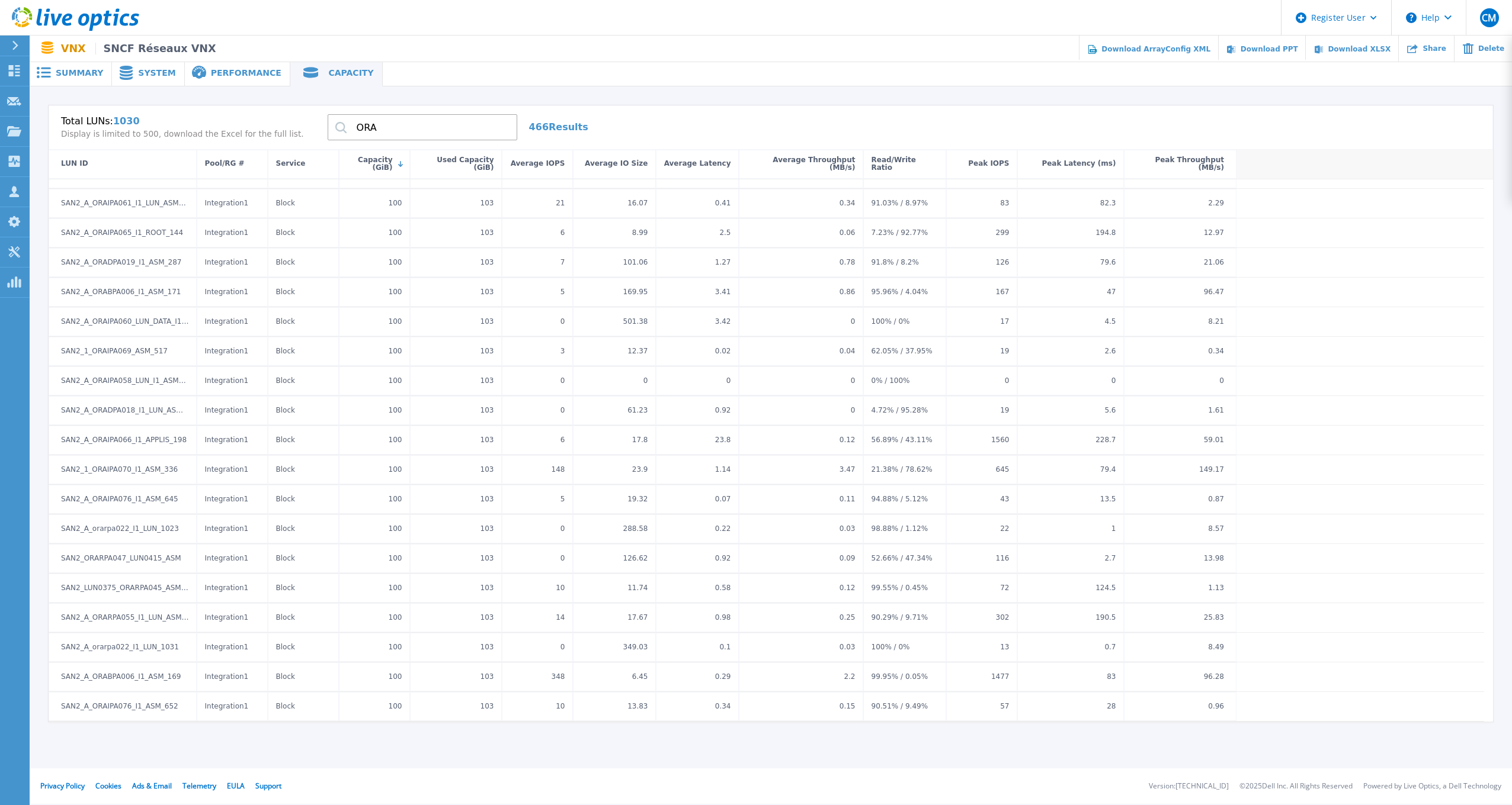
click at [218, 70] on span "Performance" at bounding box center [245, 73] width 70 height 8
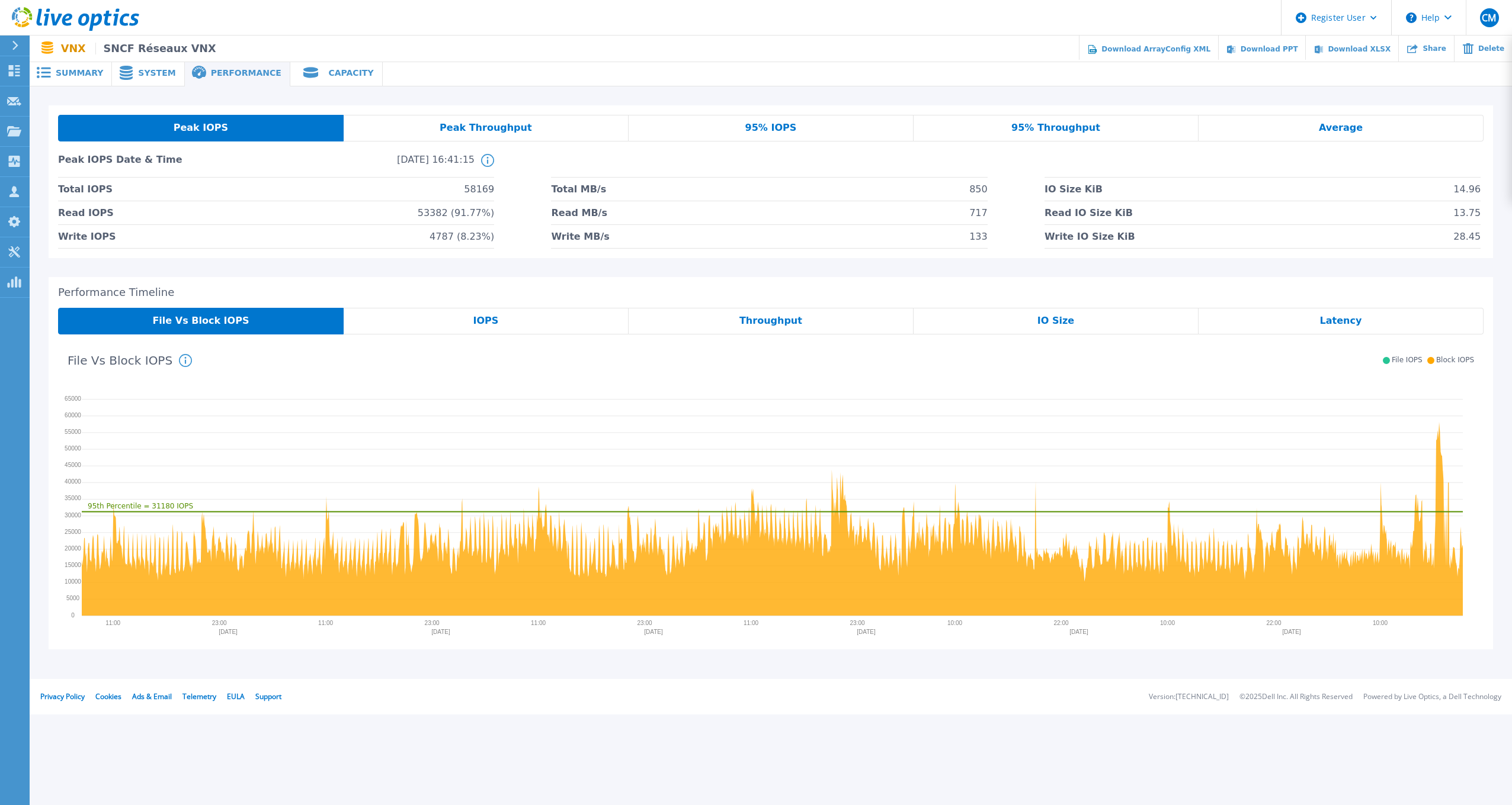
click at [154, 74] on span "System" at bounding box center [157, 73] width 37 height 8
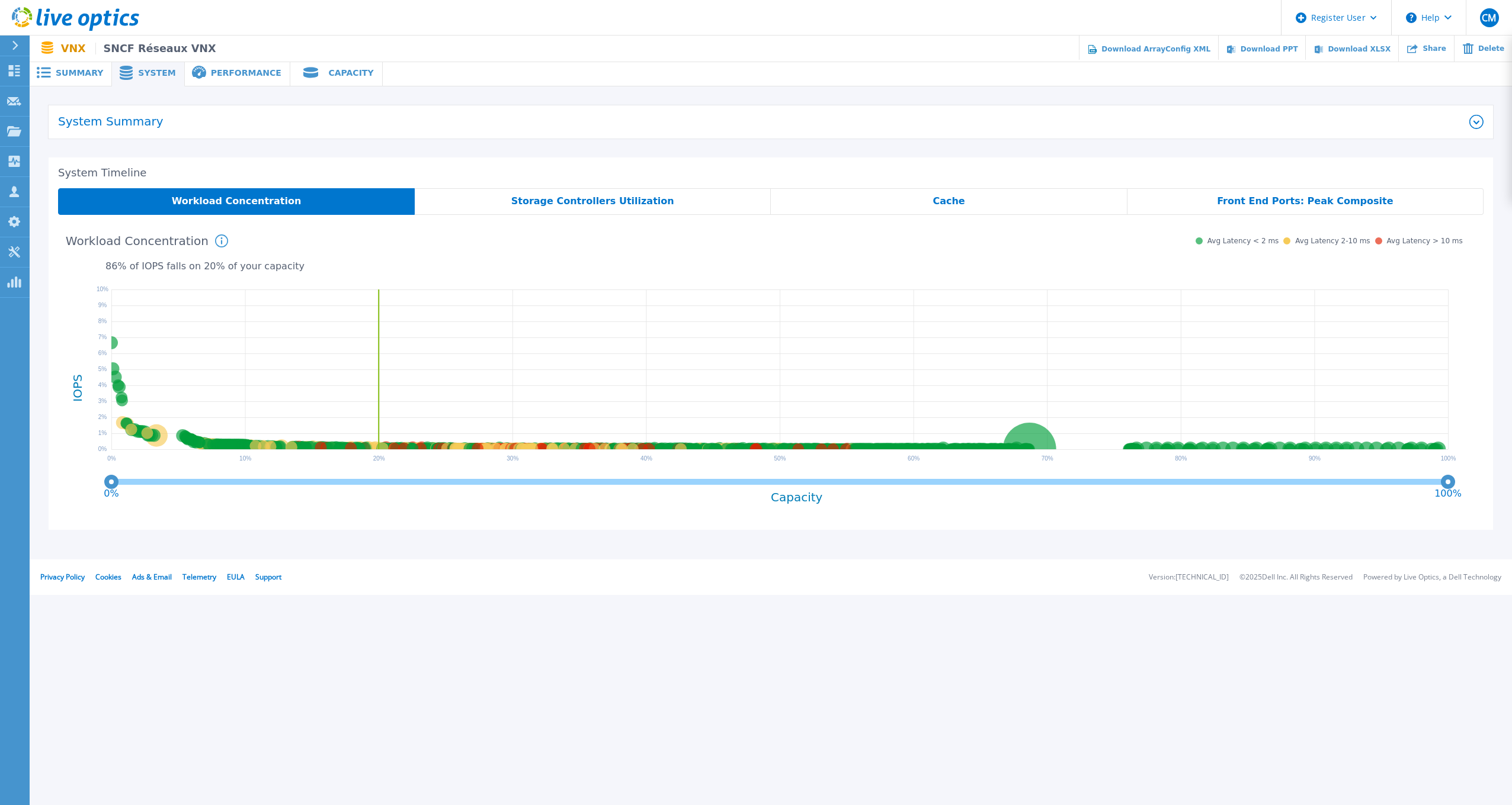
click at [598, 204] on span "Storage Controllers Utilization" at bounding box center [592, 200] width 163 height 9
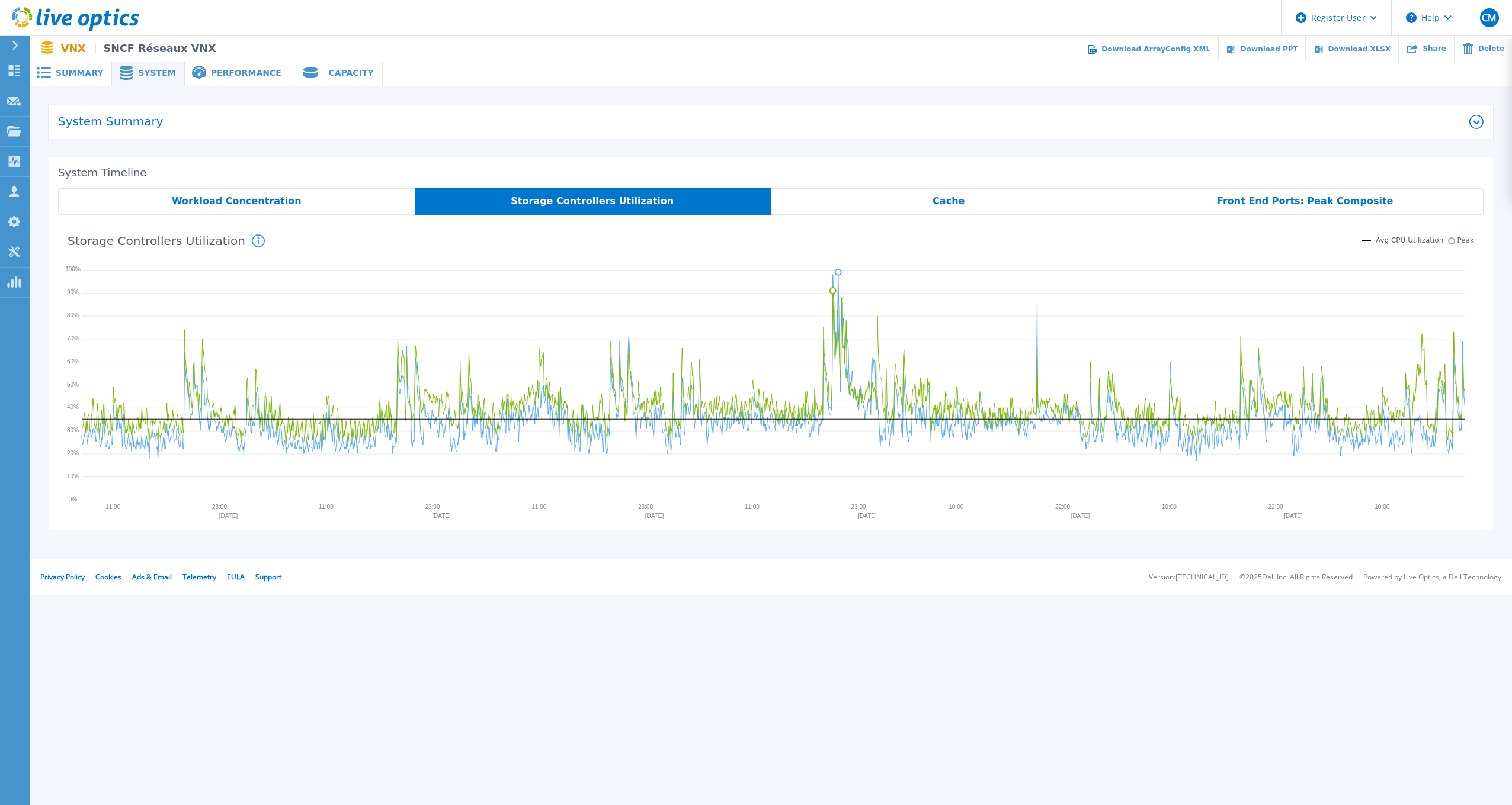
click at [902, 205] on div "Cache" at bounding box center [948, 202] width 356 height 27
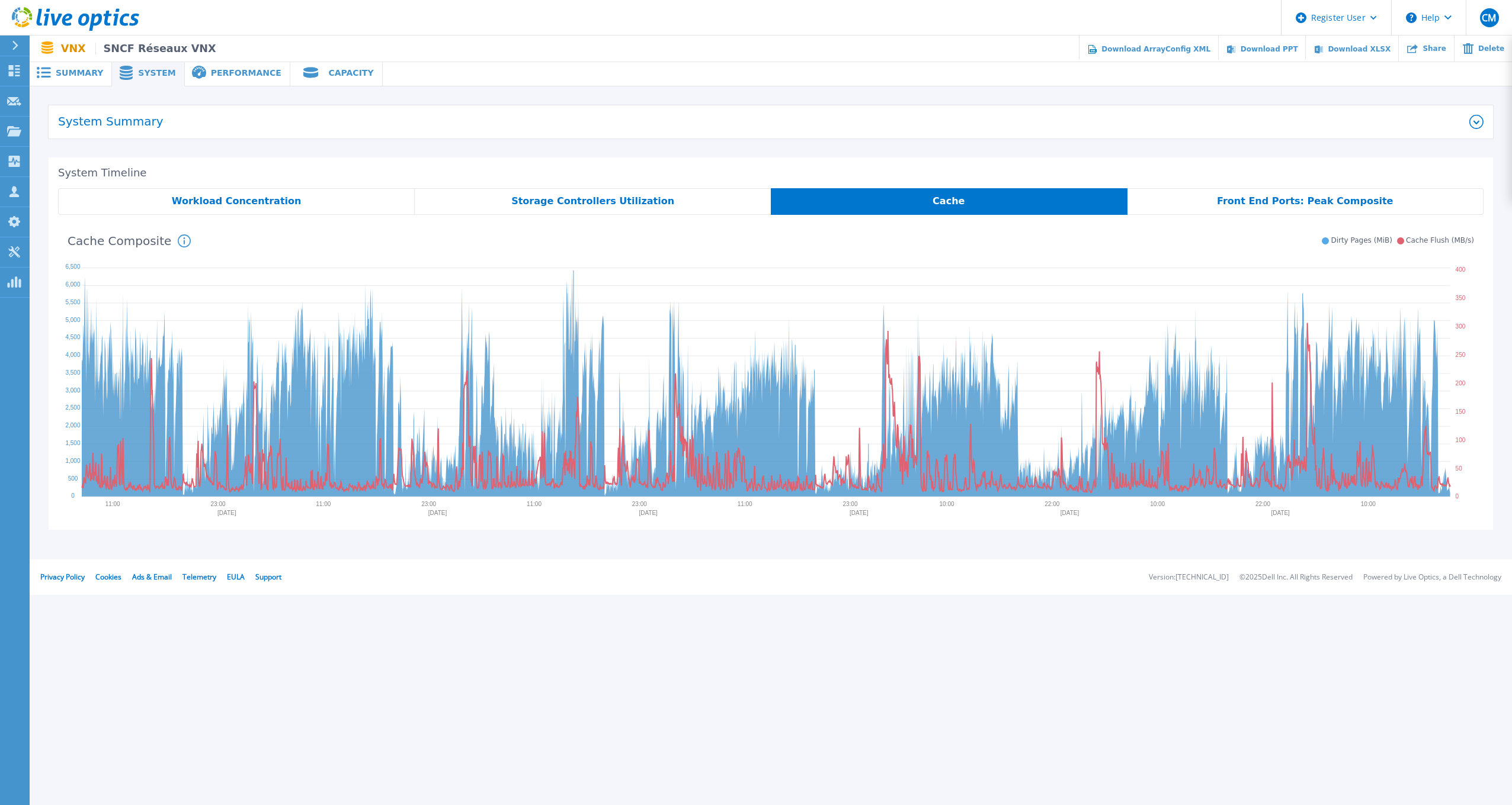
click at [1262, 205] on span "Front End Ports: Peak Composite" at bounding box center [1305, 200] width 176 height 9
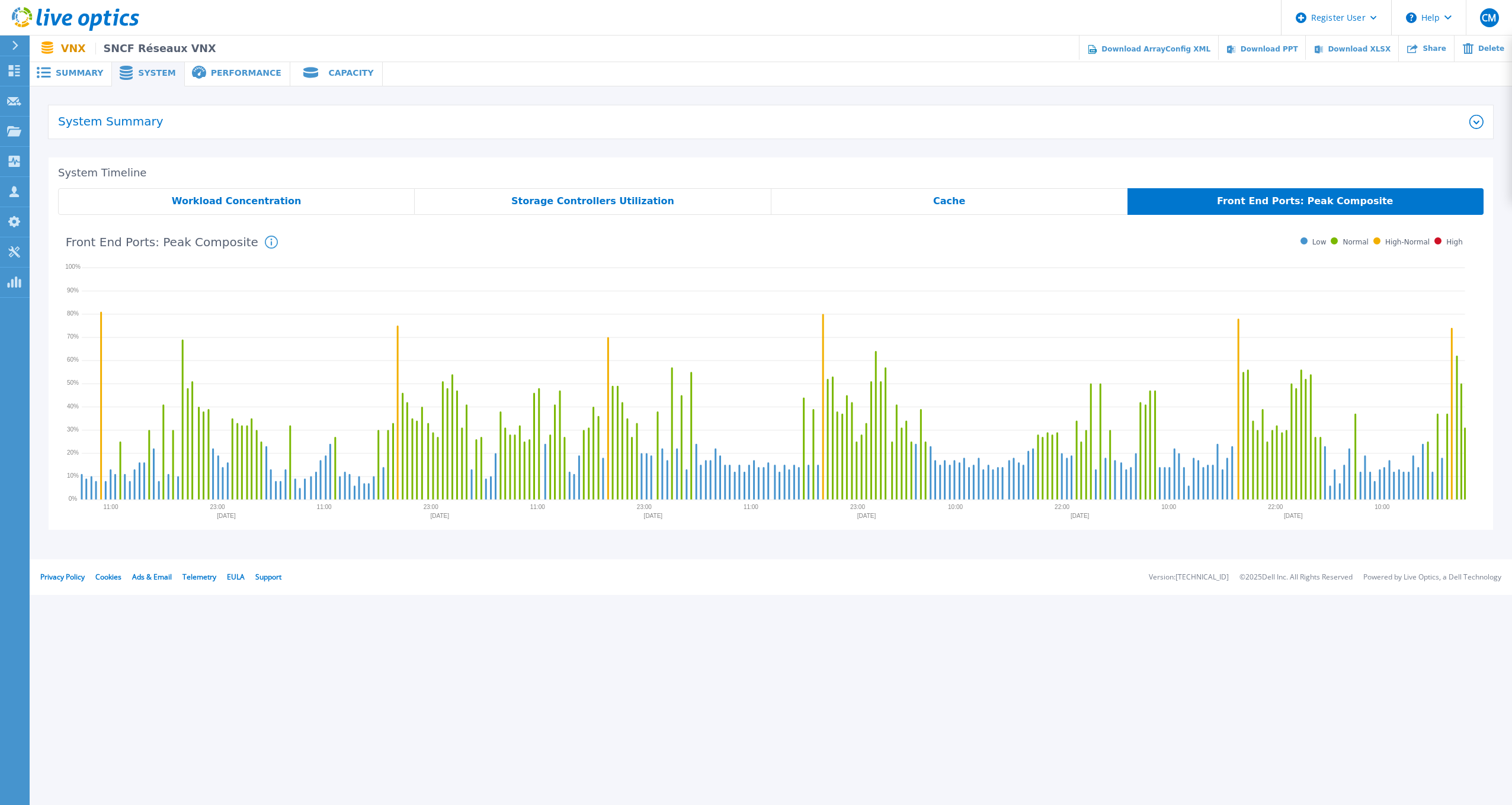
click at [218, 76] on span "Performance" at bounding box center [245, 73] width 70 height 8
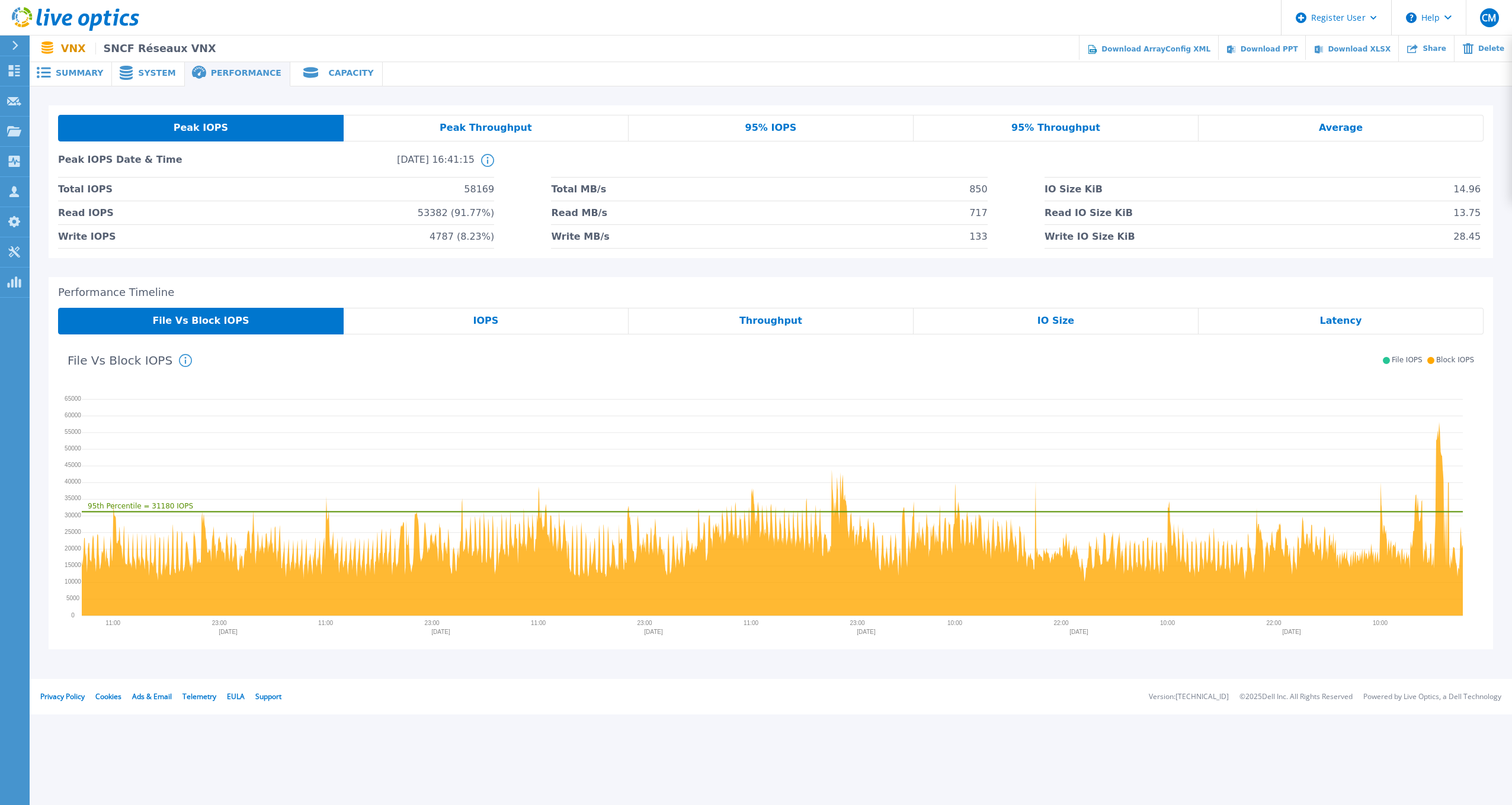
click at [138, 76] on span "System" at bounding box center [157, 73] width 37 height 8
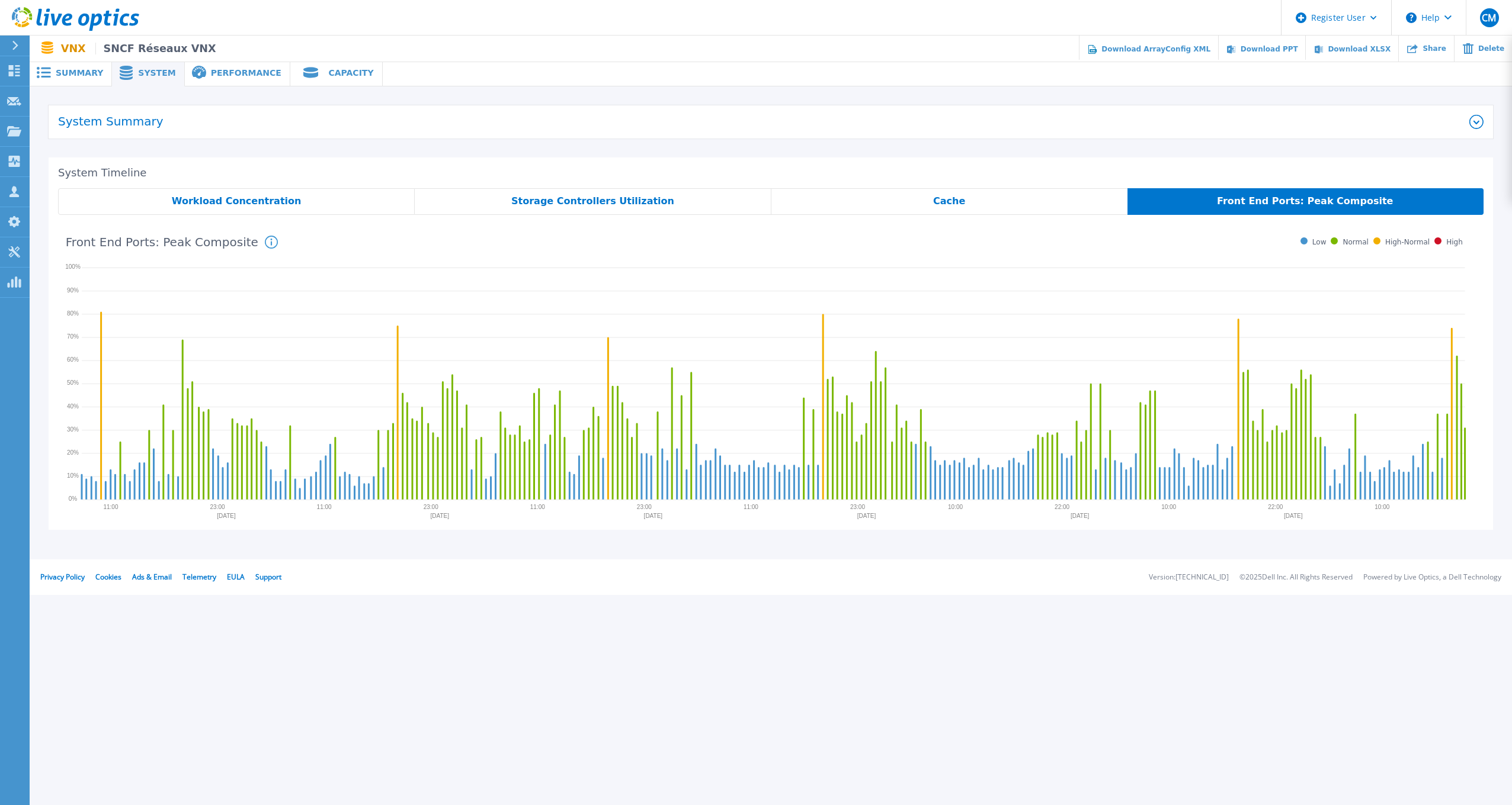
click at [226, 74] on span "Performance" at bounding box center [245, 73] width 70 height 8
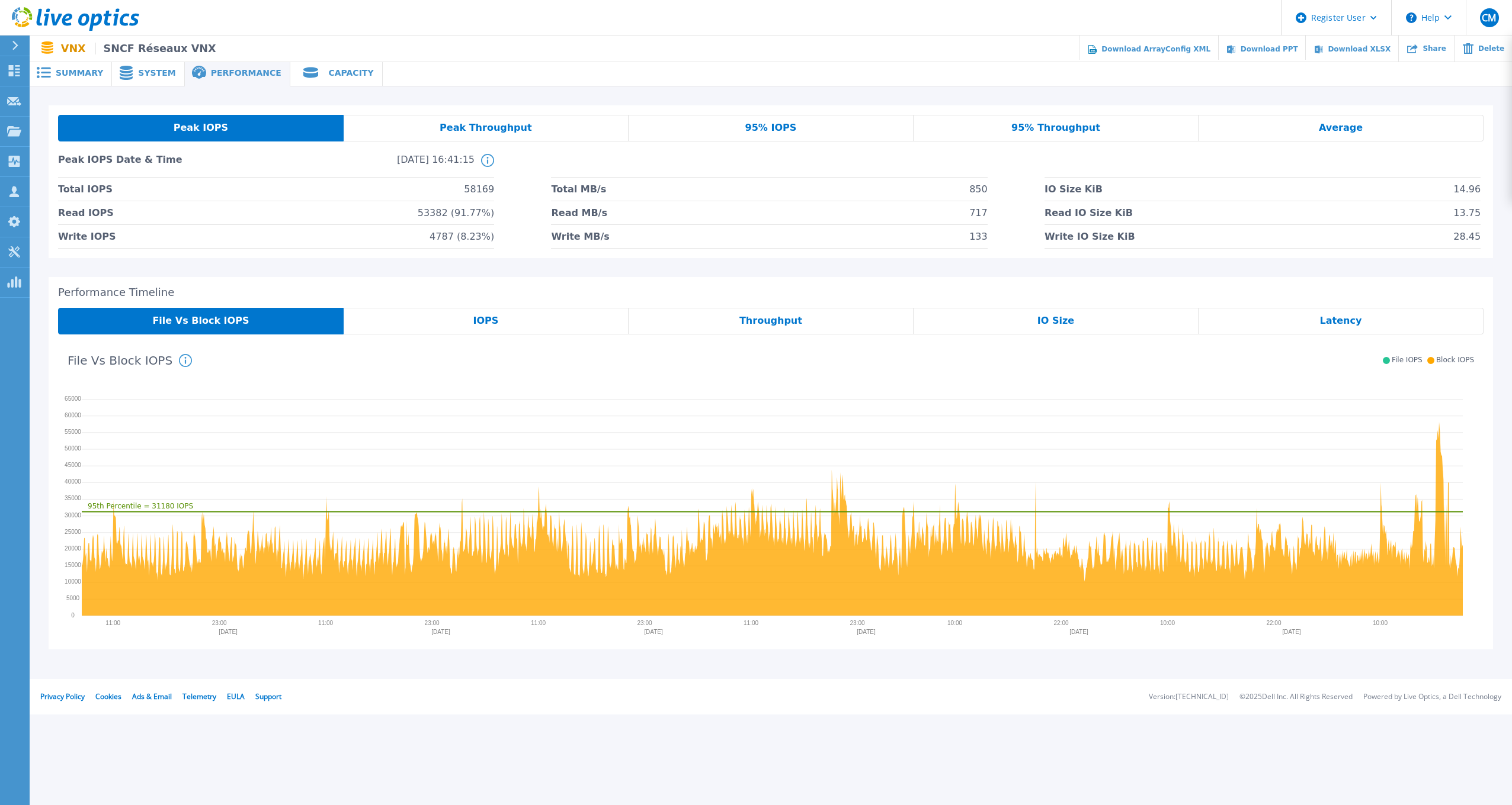
click at [794, 129] on div "95% IOPS" at bounding box center [771, 129] width 285 height 27
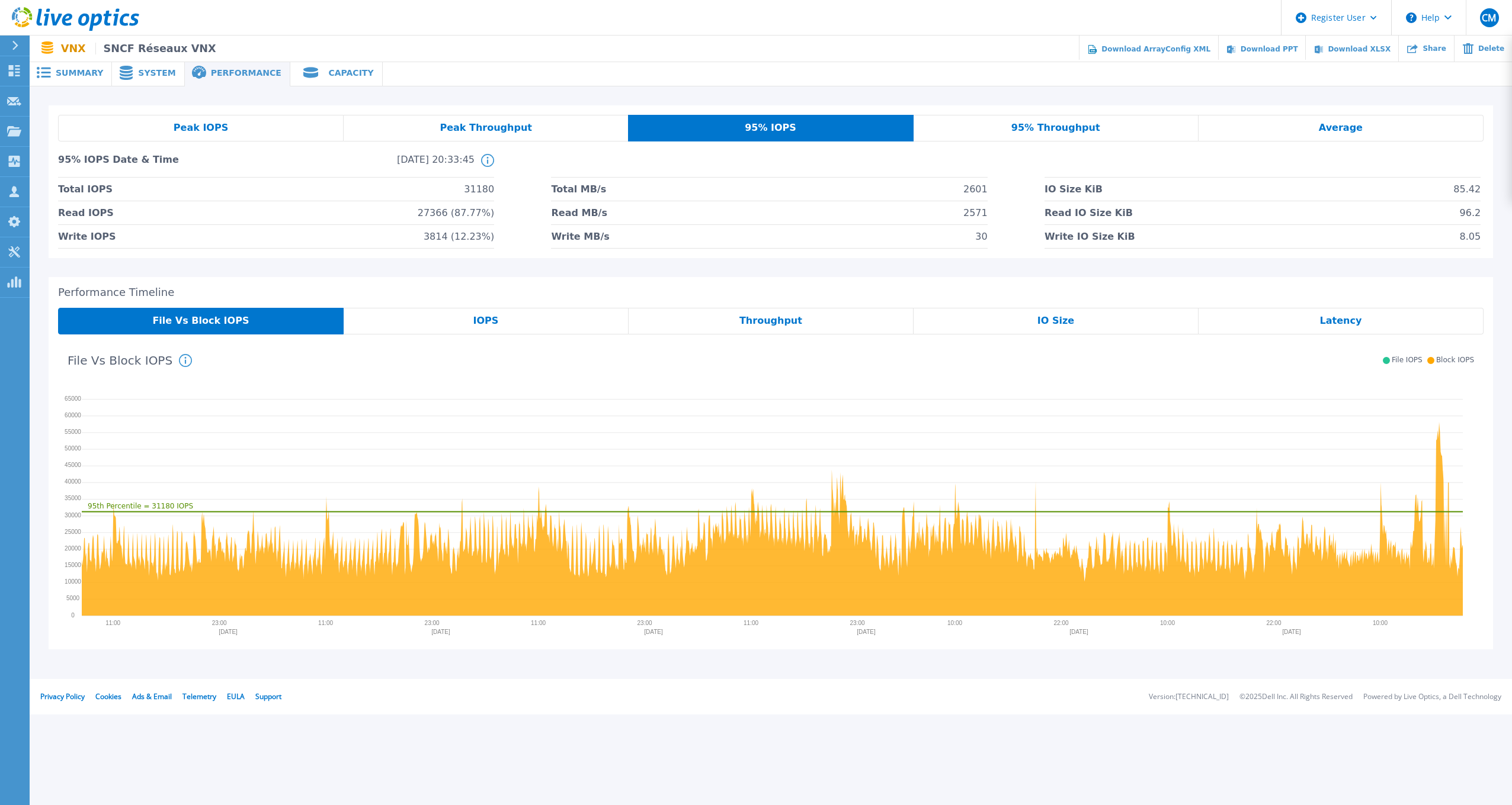
click at [258, 130] on div "Peak IOPS" at bounding box center [201, 129] width 285 height 27
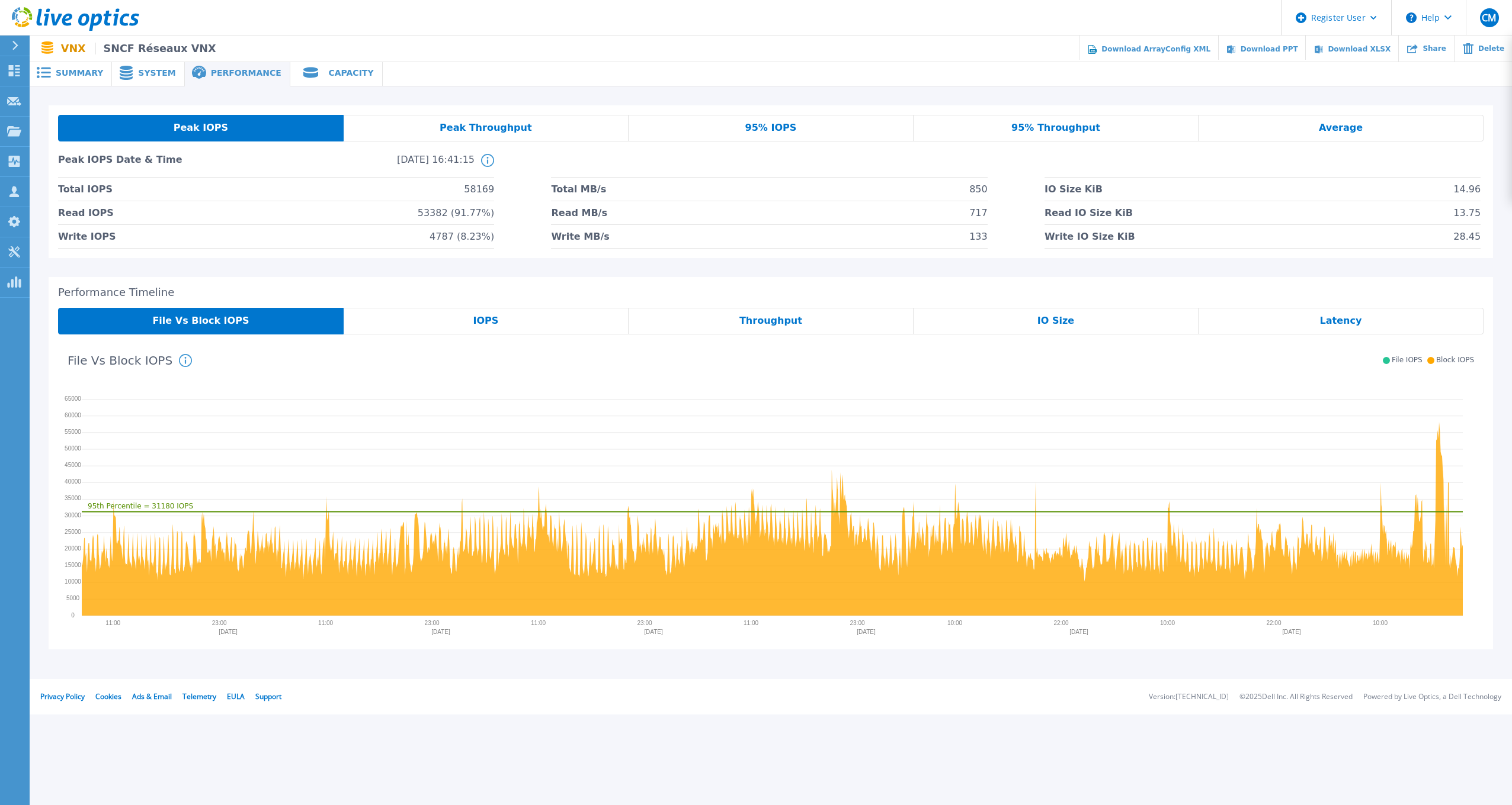
click at [463, 322] on div "IOPS" at bounding box center [486, 321] width 285 height 27
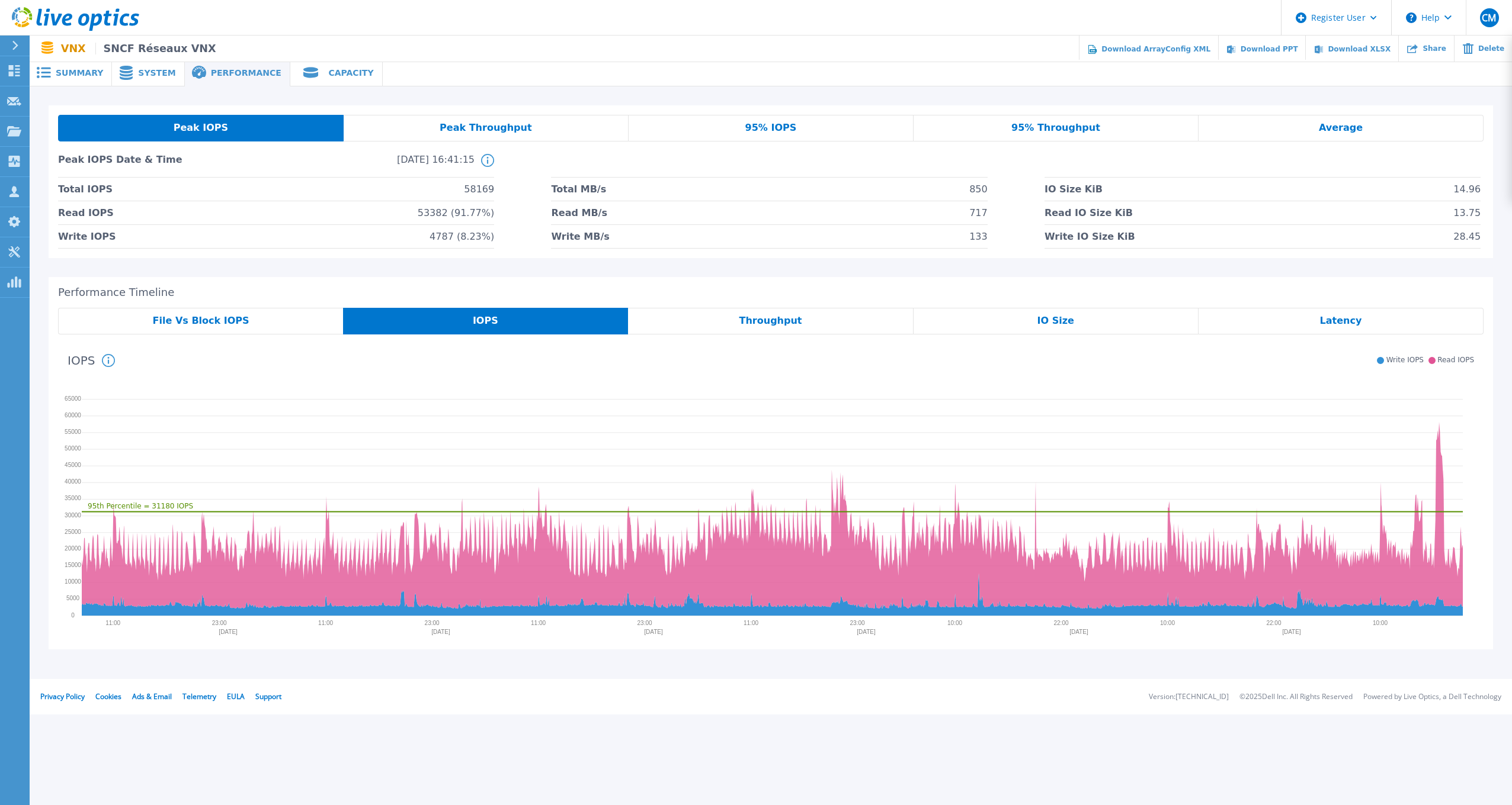
click at [1323, 133] on span "Average" at bounding box center [1340, 128] width 44 height 9
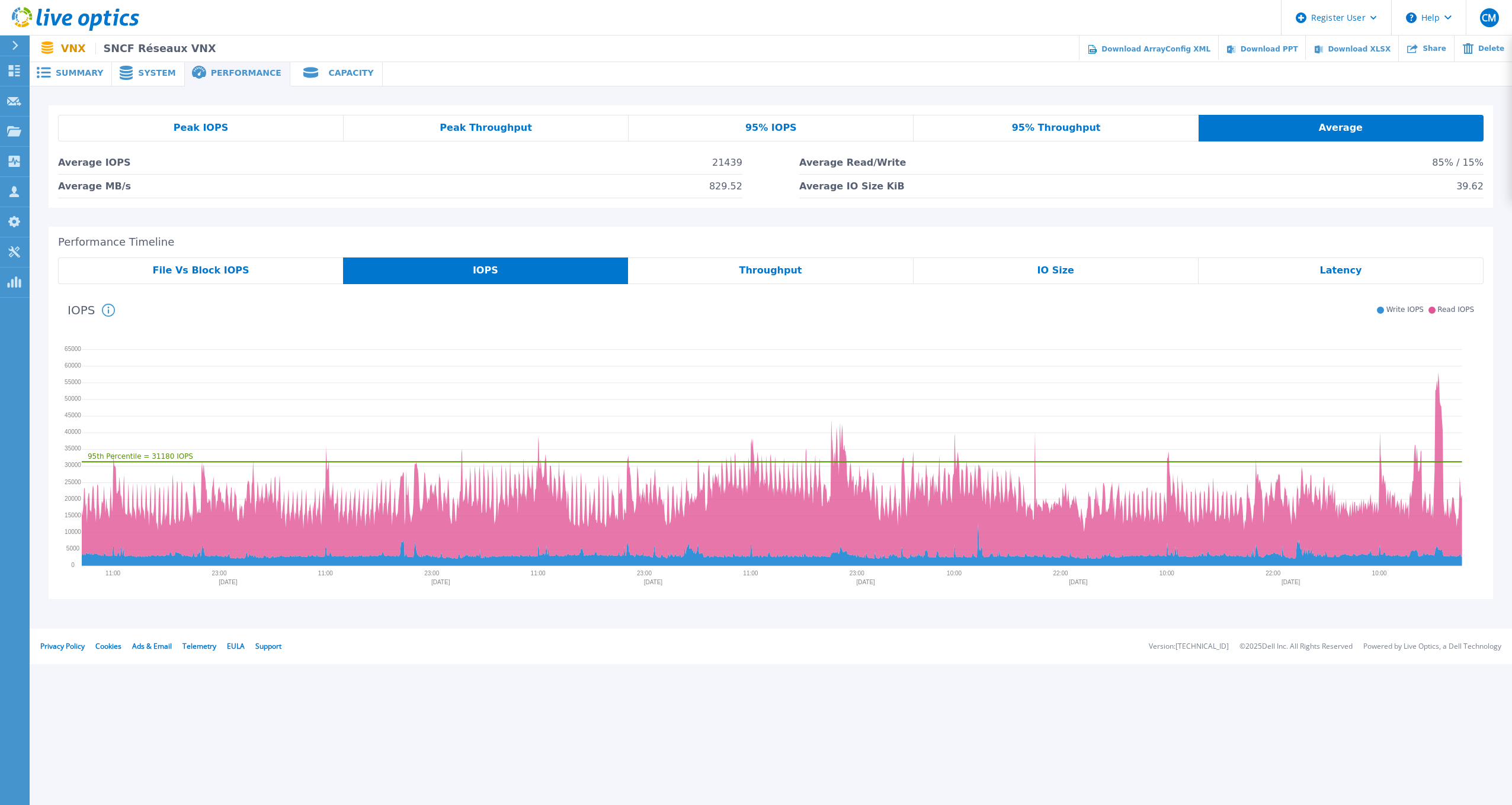
click at [778, 271] on span "Throughput" at bounding box center [771, 270] width 63 height 9
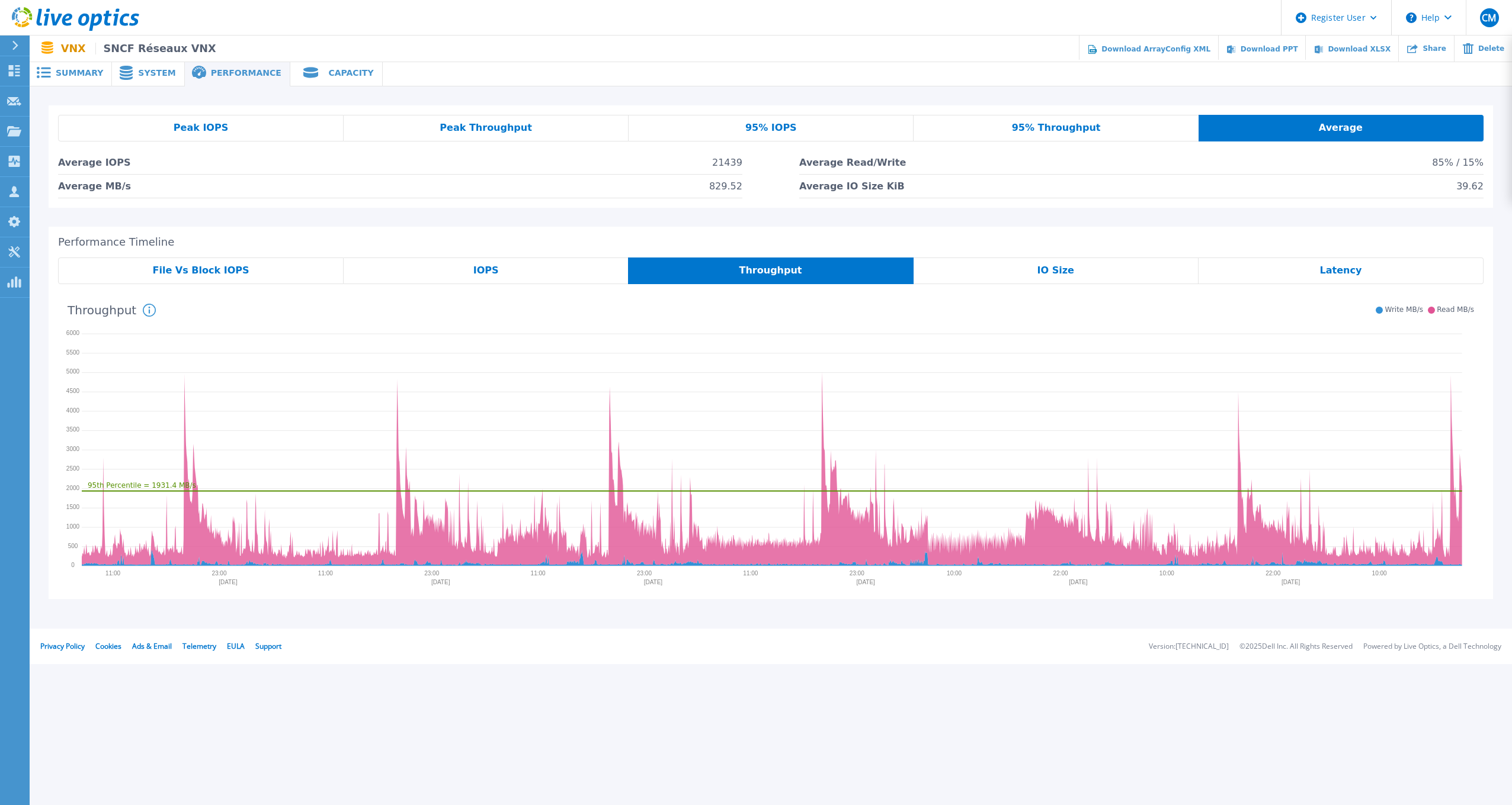
click at [1078, 273] on div "IO Size" at bounding box center [1056, 271] width 285 height 27
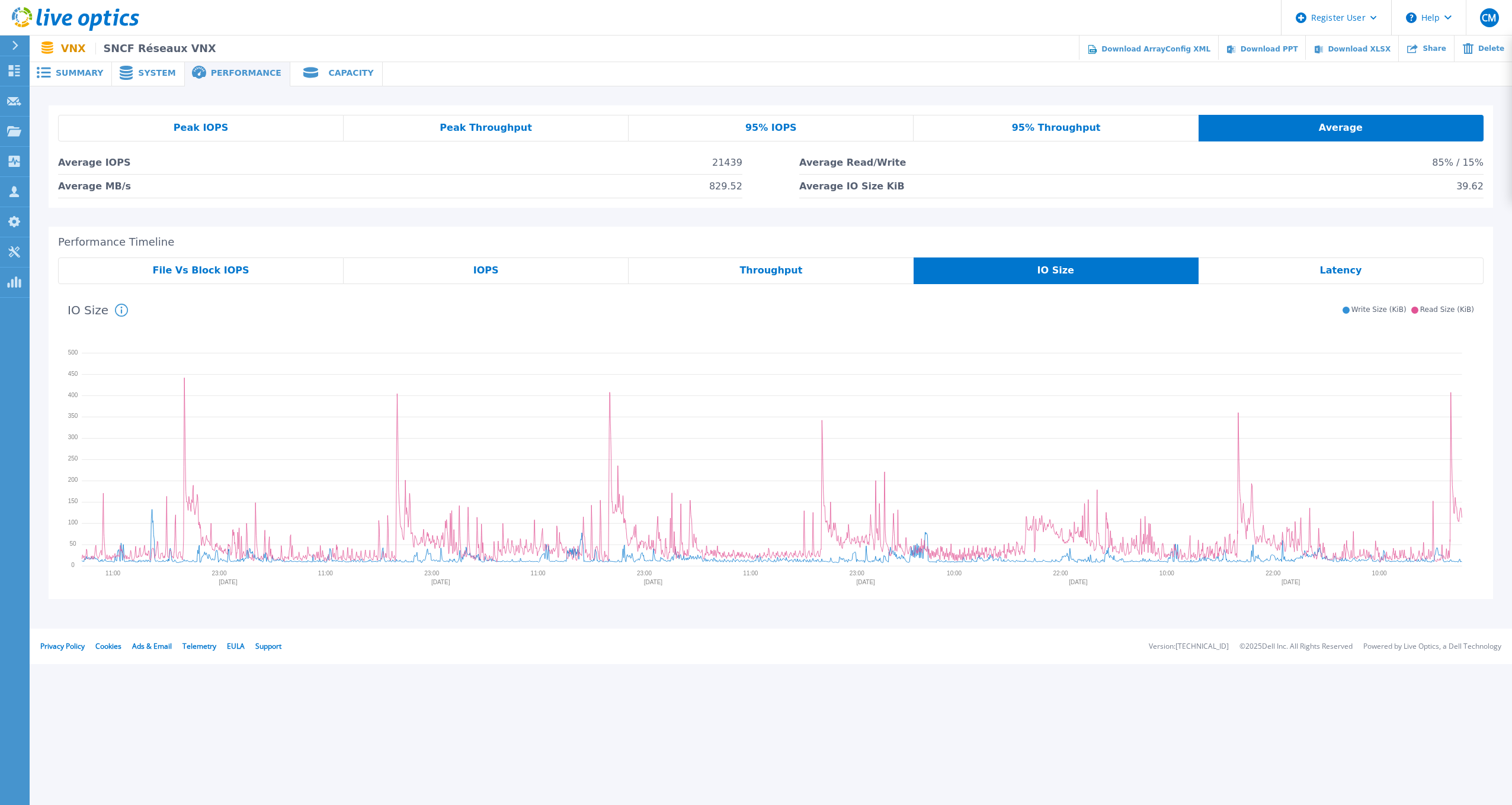
click at [221, 133] on span "Peak IOPS" at bounding box center [201, 128] width 54 height 9
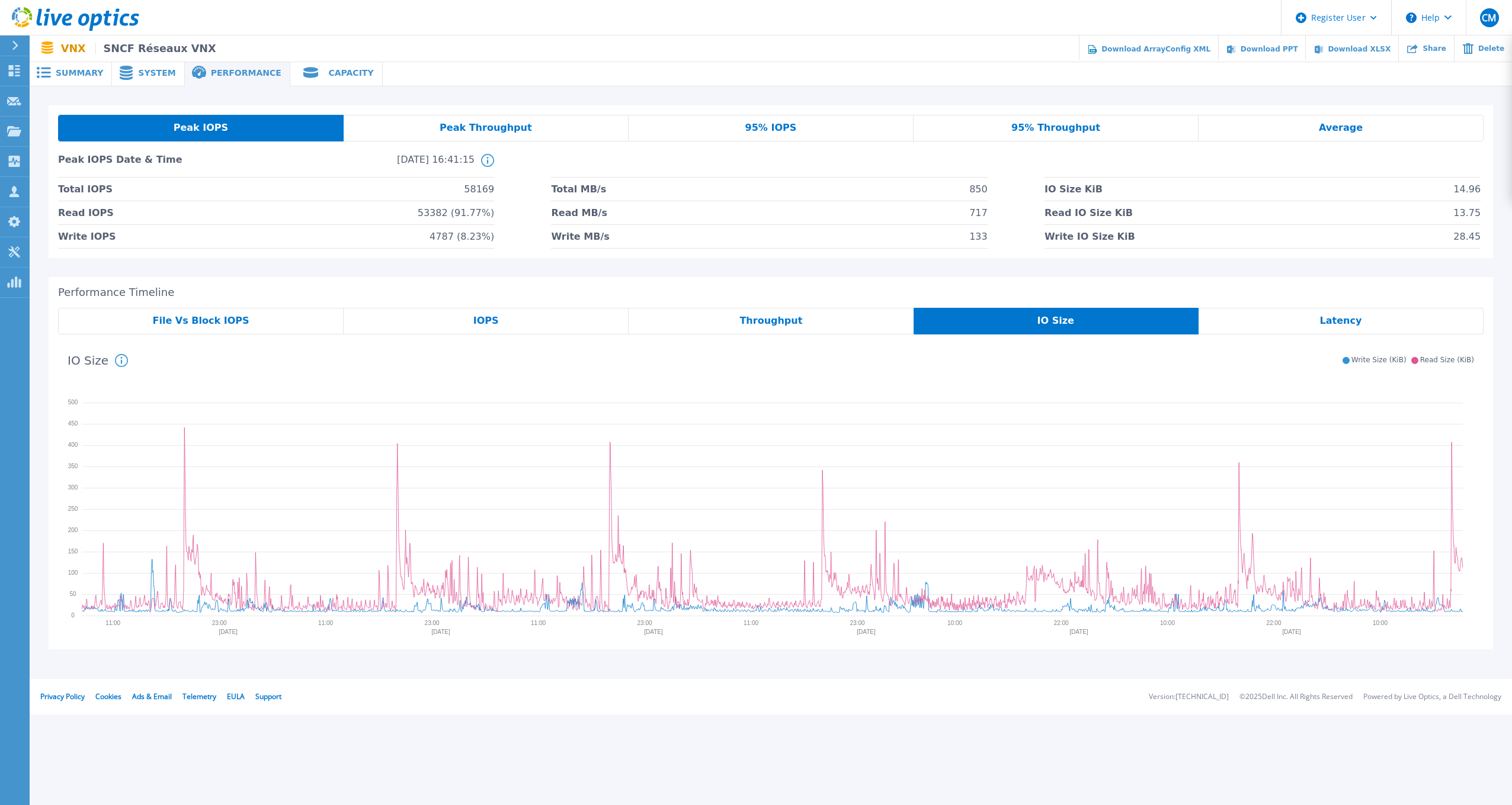
click at [328, 74] on span "Capacity" at bounding box center [350, 73] width 45 height 8
